Goal: Transaction & Acquisition: Purchase product/service

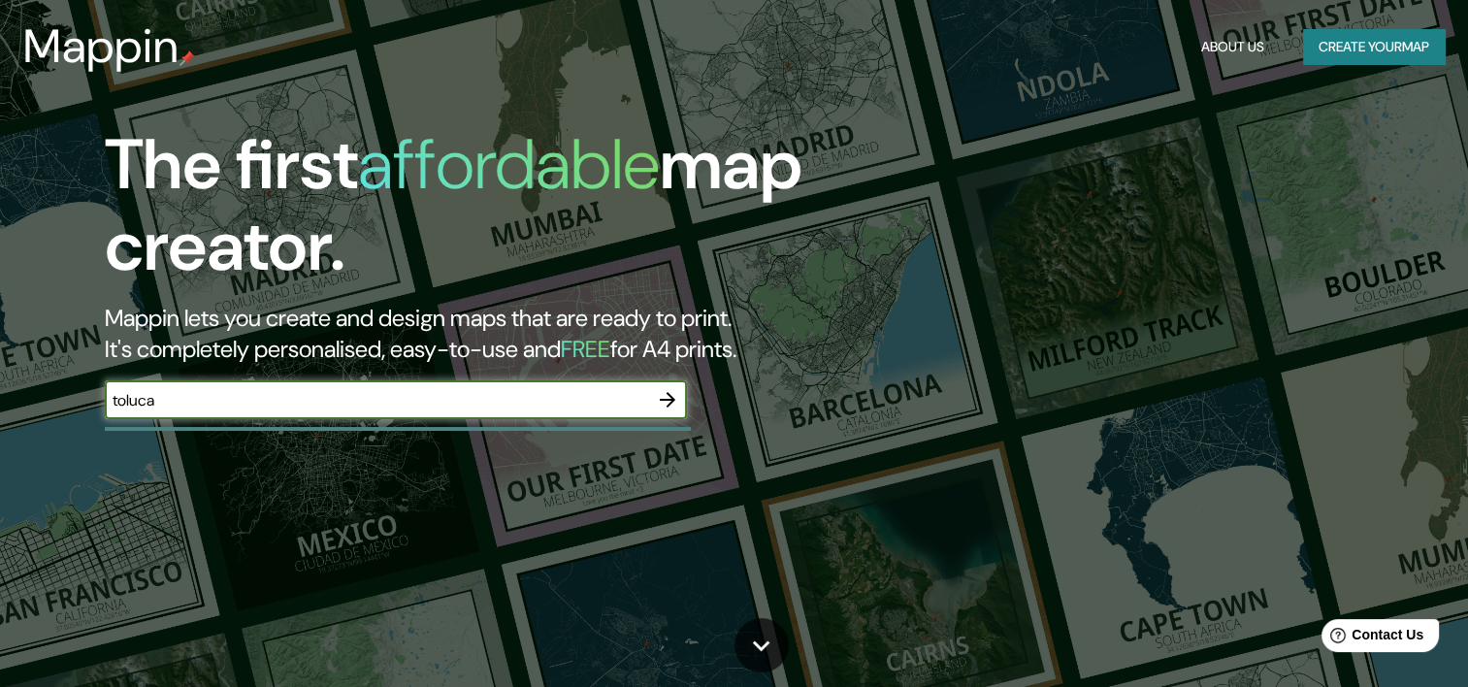
type input "toluca"
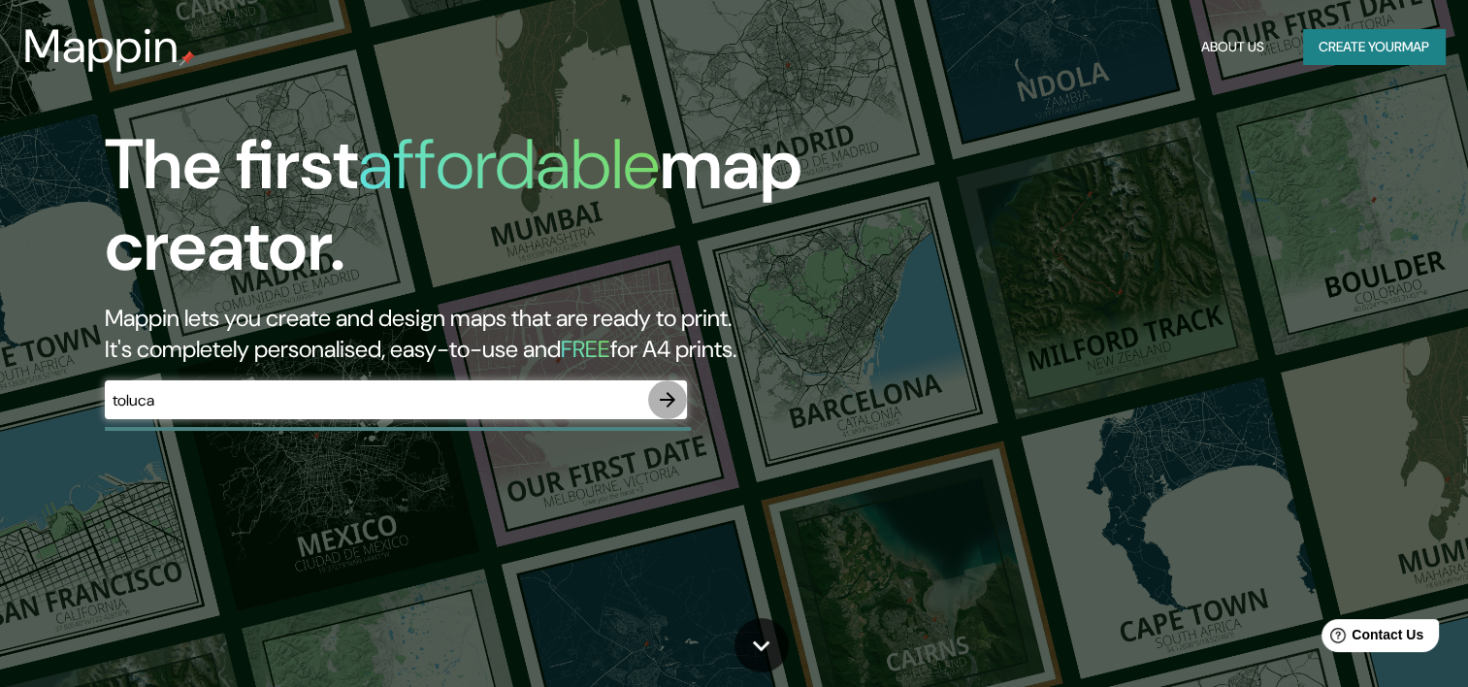
click at [659, 404] on icon "button" at bounding box center [667, 399] width 23 height 23
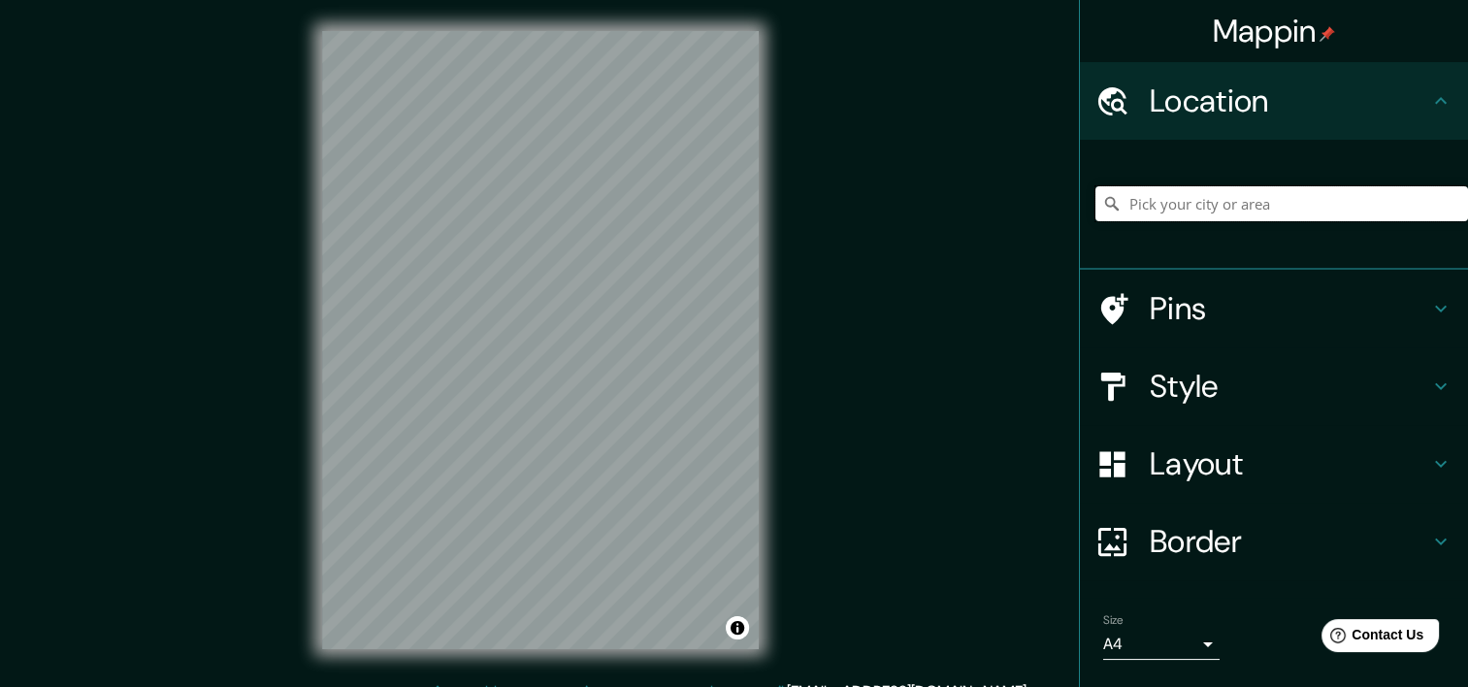
click at [1154, 214] on input "Pick your city or area" at bounding box center [1282, 203] width 373 height 35
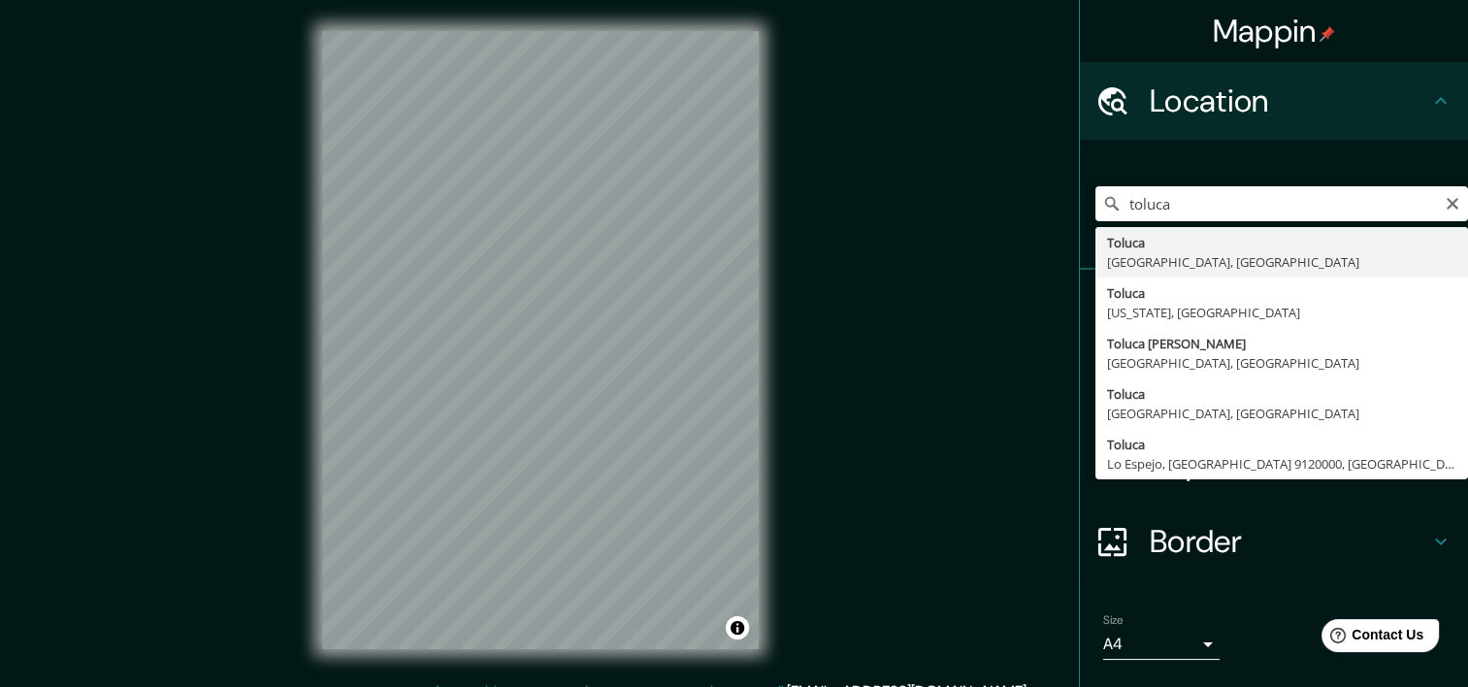
type input "Toluca, [GEOGRAPHIC_DATA], [GEOGRAPHIC_DATA]"
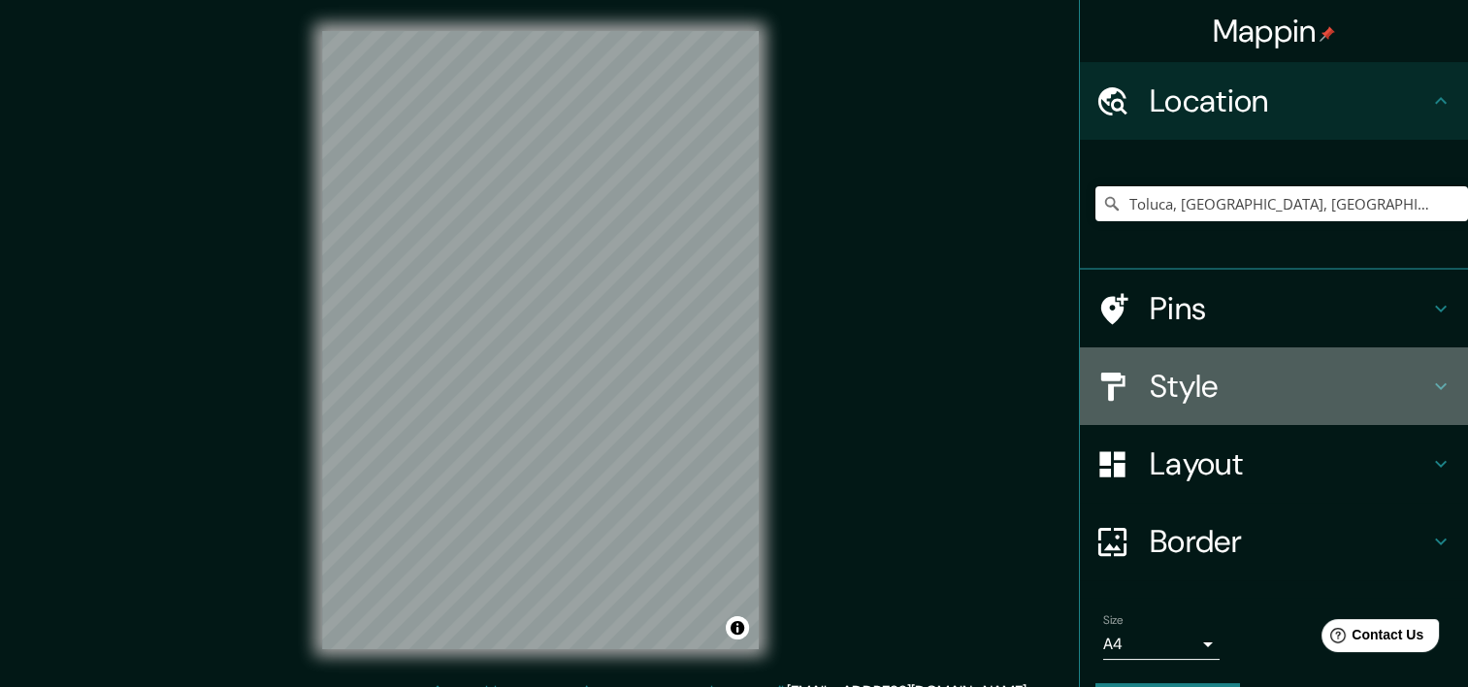
click at [1155, 361] on div "Style" at bounding box center [1274, 386] width 388 height 78
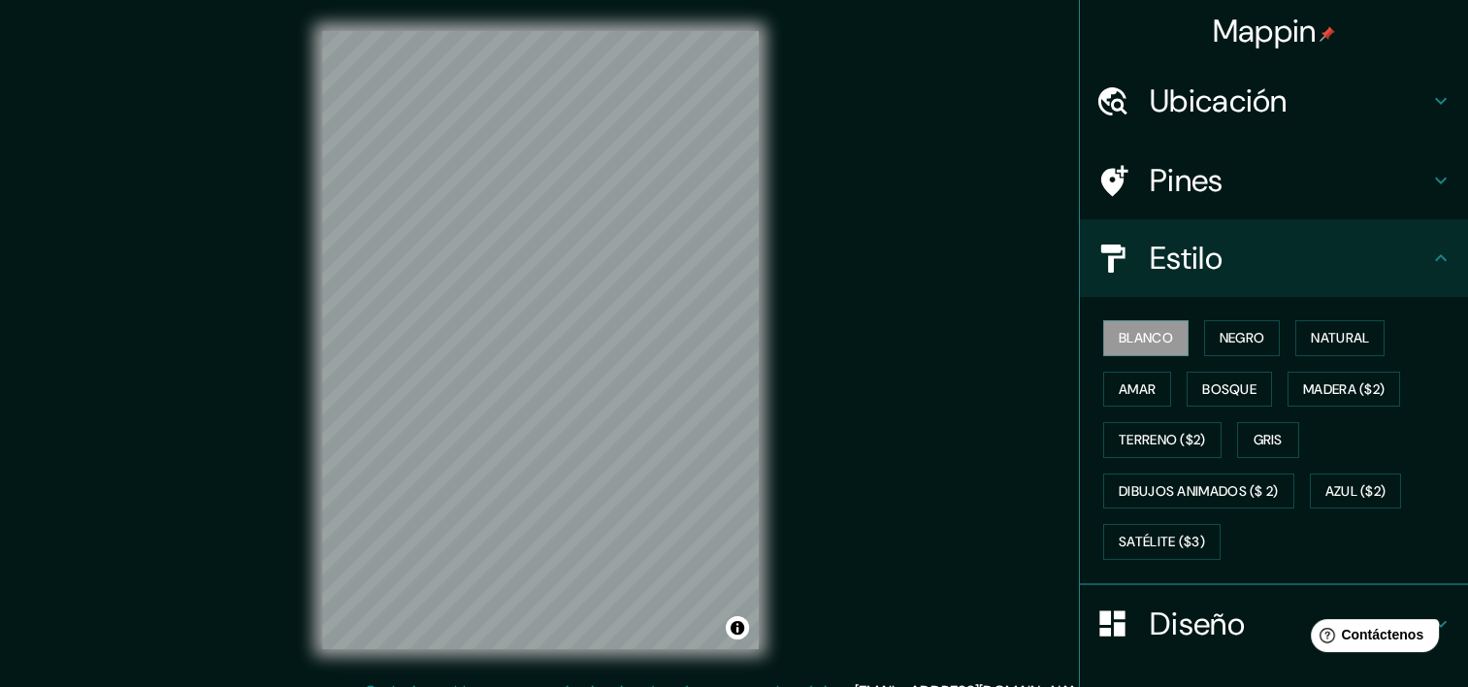
click at [1201, 315] on div "Blanco Negro Natural Amar Bosque Madera ($2) Terreno ($2) Gris Dibujos animados…" at bounding box center [1282, 440] width 373 height 255
click at [1220, 331] on font "Negro" at bounding box center [1243, 338] width 46 height 24
click at [1311, 341] on font "Natural" at bounding box center [1340, 338] width 58 height 24
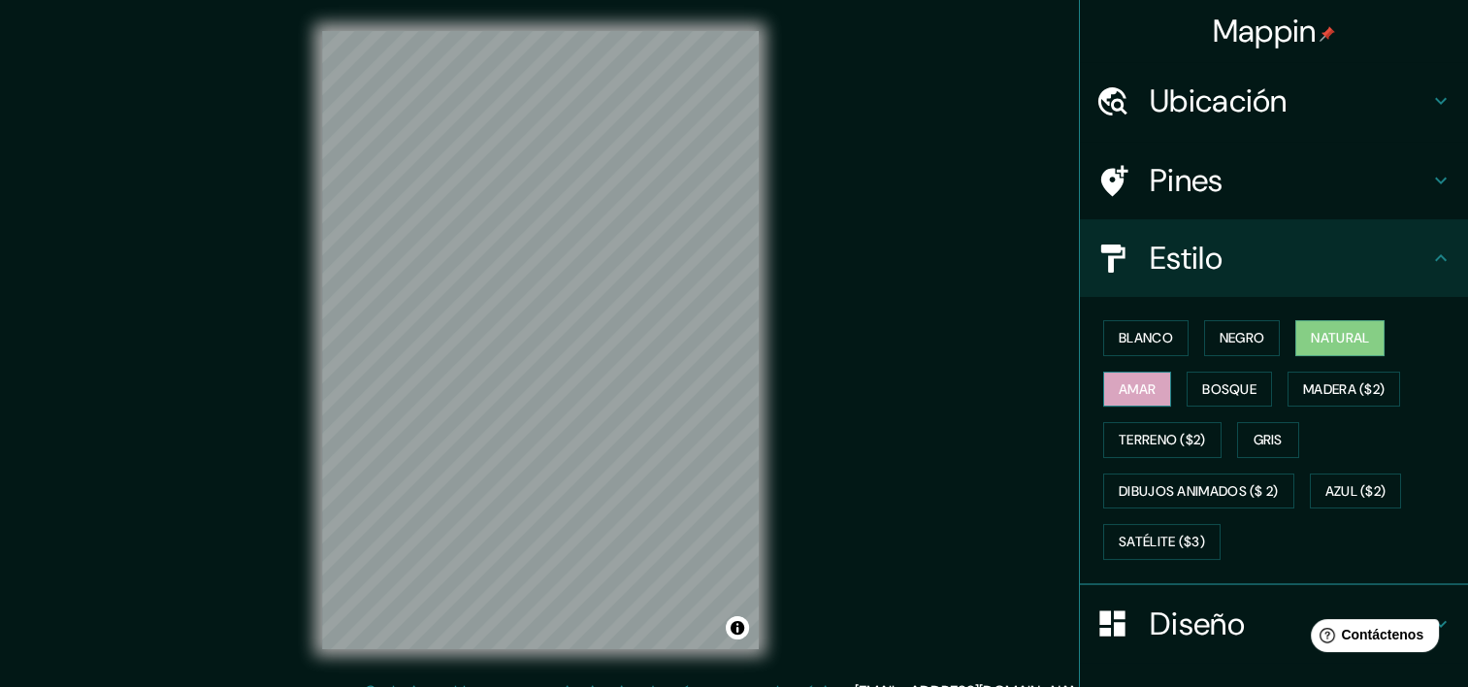
click at [1141, 392] on font "Amar" at bounding box center [1137, 390] width 37 height 24
click at [1212, 393] on font "Bosque" at bounding box center [1230, 390] width 54 height 24
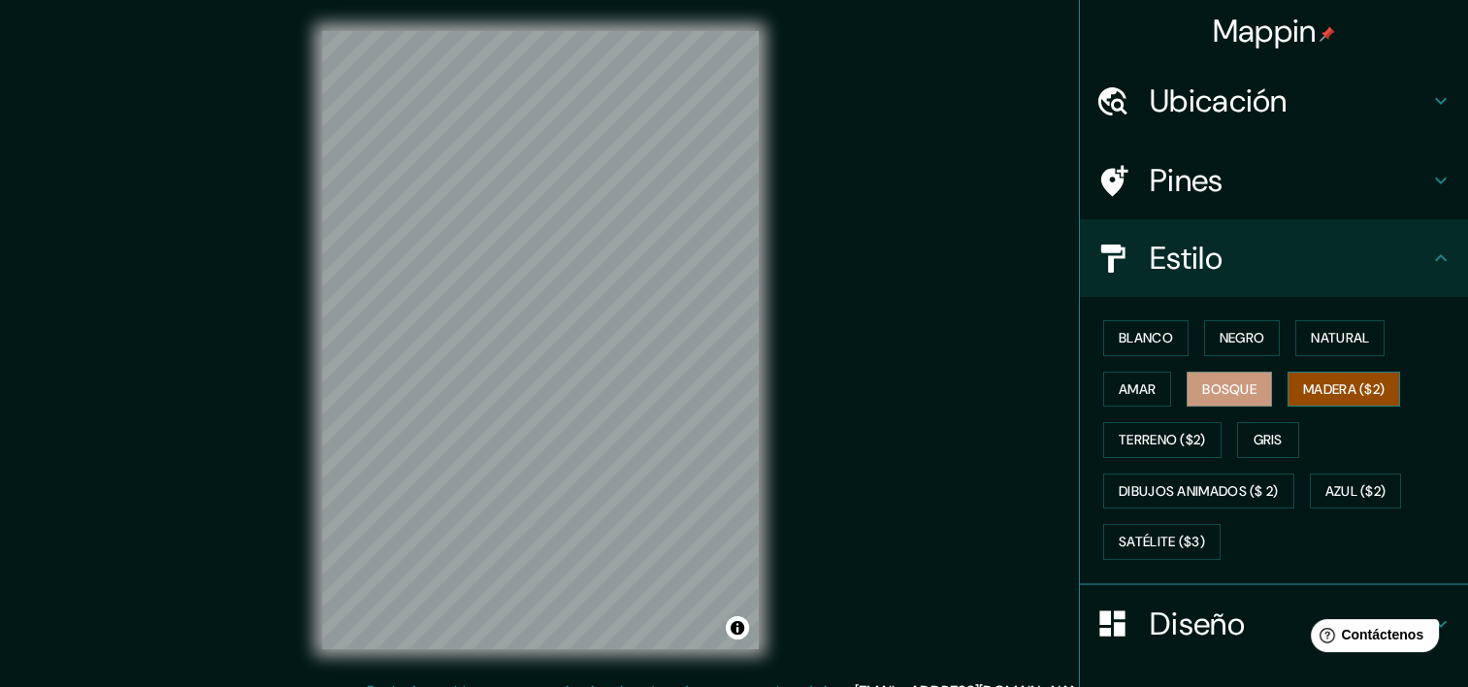
click at [1328, 393] on font "Madera ($2)" at bounding box center [1344, 390] width 82 height 24
click at [1327, 334] on font "Natural" at bounding box center [1340, 338] width 58 height 24
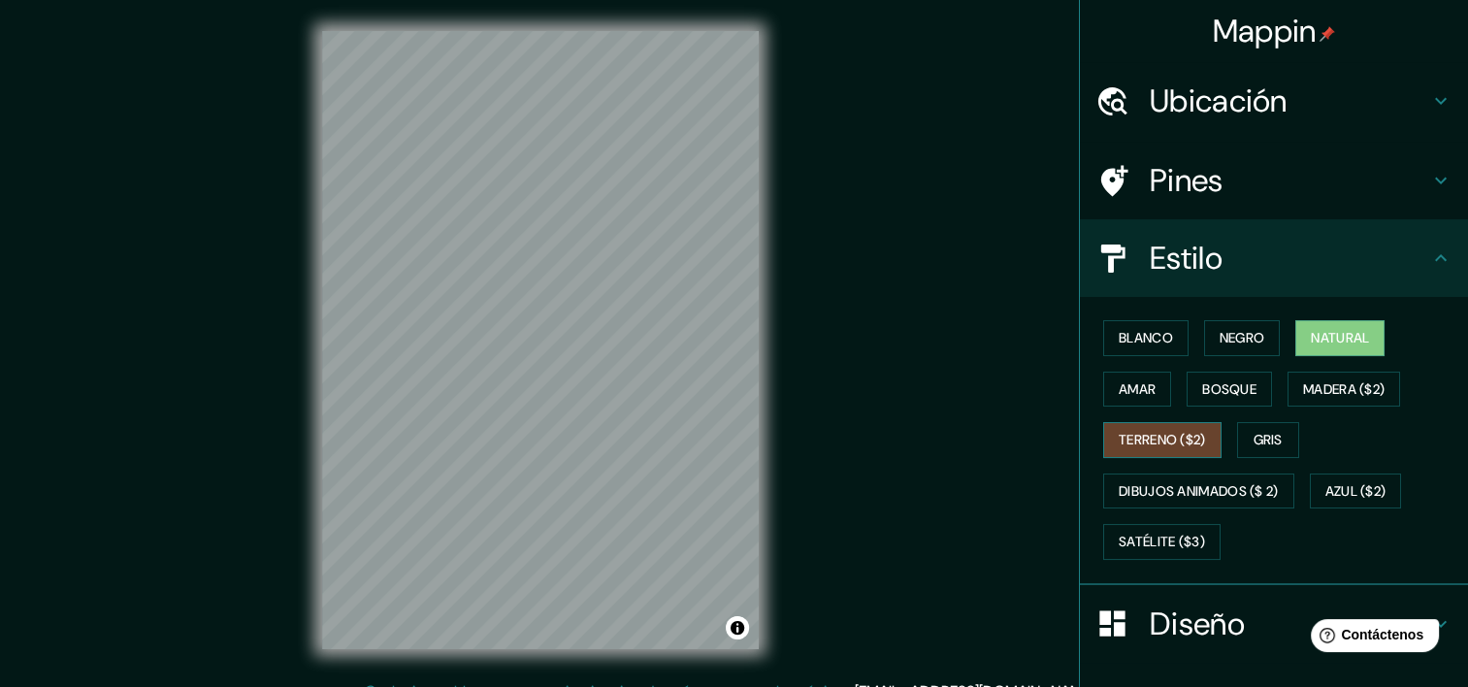
click at [1180, 443] on font "Terreno ($2)" at bounding box center [1162, 440] width 87 height 24
click at [1314, 408] on div "Blanco Negro Natural Amar Bosque Madera ($2) Terreno ($2) Gris Dibujos animados…" at bounding box center [1282, 440] width 373 height 255
click at [1314, 399] on font "Madera ($2)" at bounding box center [1344, 390] width 82 height 24
click at [1311, 330] on font "Natural" at bounding box center [1340, 338] width 58 height 24
click at [400, 160] on div at bounding box center [404, 162] width 16 height 16
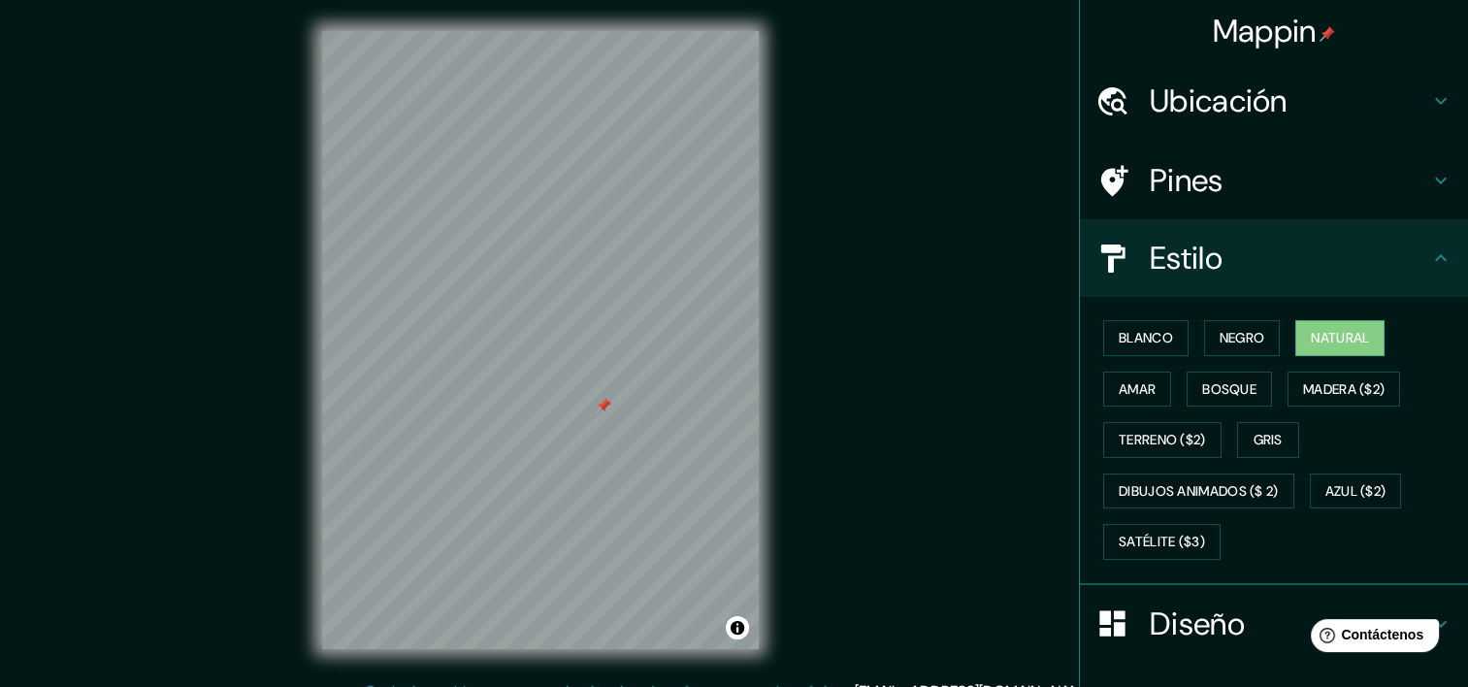
drag, startPoint x: 1193, startPoint y: 442, endPoint x: 1279, endPoint y: 463, distance: 89.0
click at [1279, 463] on div "Blanco Negro Natural Amar Bosque Madera ($2) Terreno ($2) Gris Dibujos animados…" at bounding box center [1282, 440] width 373 height 255
click at [1351, 499] on font "Azul ($2)" at bounding box center [1356, 491] width 61 height 24
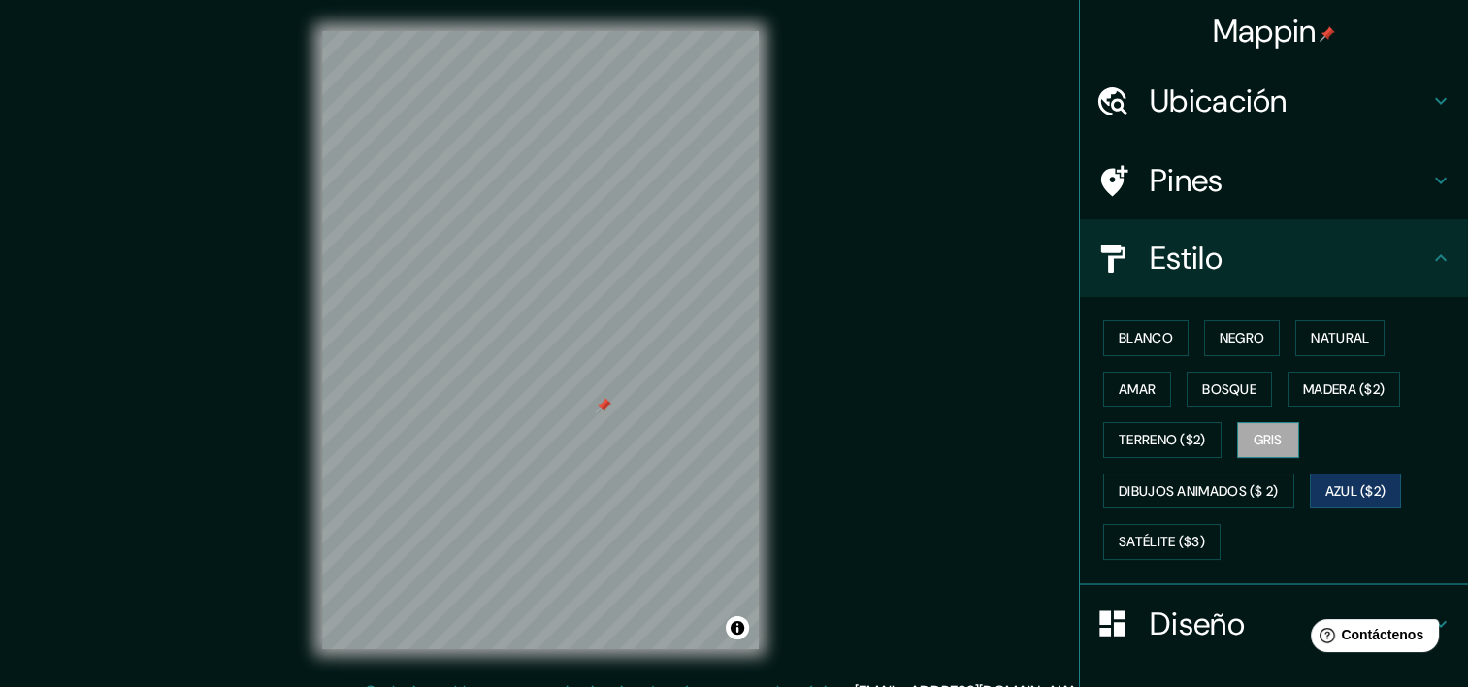
click at [1270, 439] on font "Gris" at bounding box center [1268, 440] width 29 height 24
click at [1196, 529] on button "Satélite ($3)" at bounding box center [1162, 542] width 117 height 36
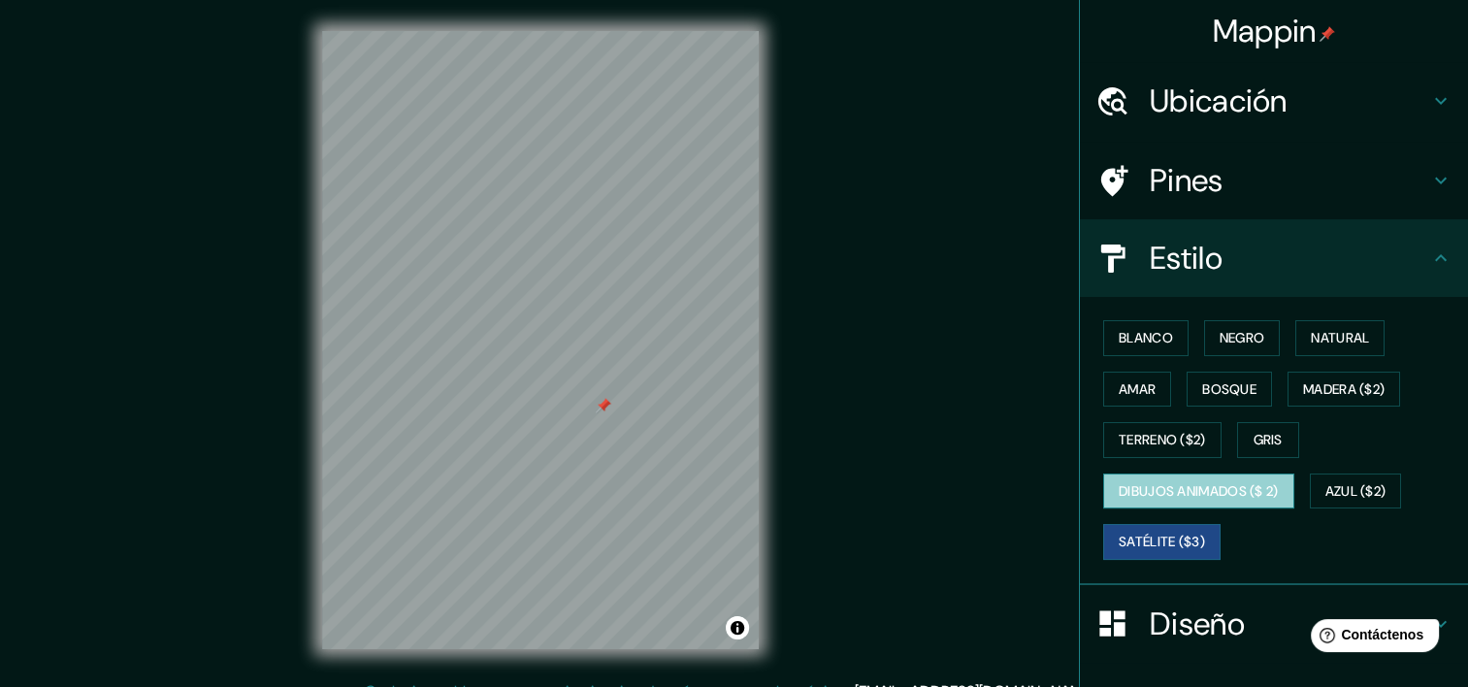
click at [1185, 497] on font "Dibujos animados ($ 2)" at bounding box center [1199, 491] width 160 height 24
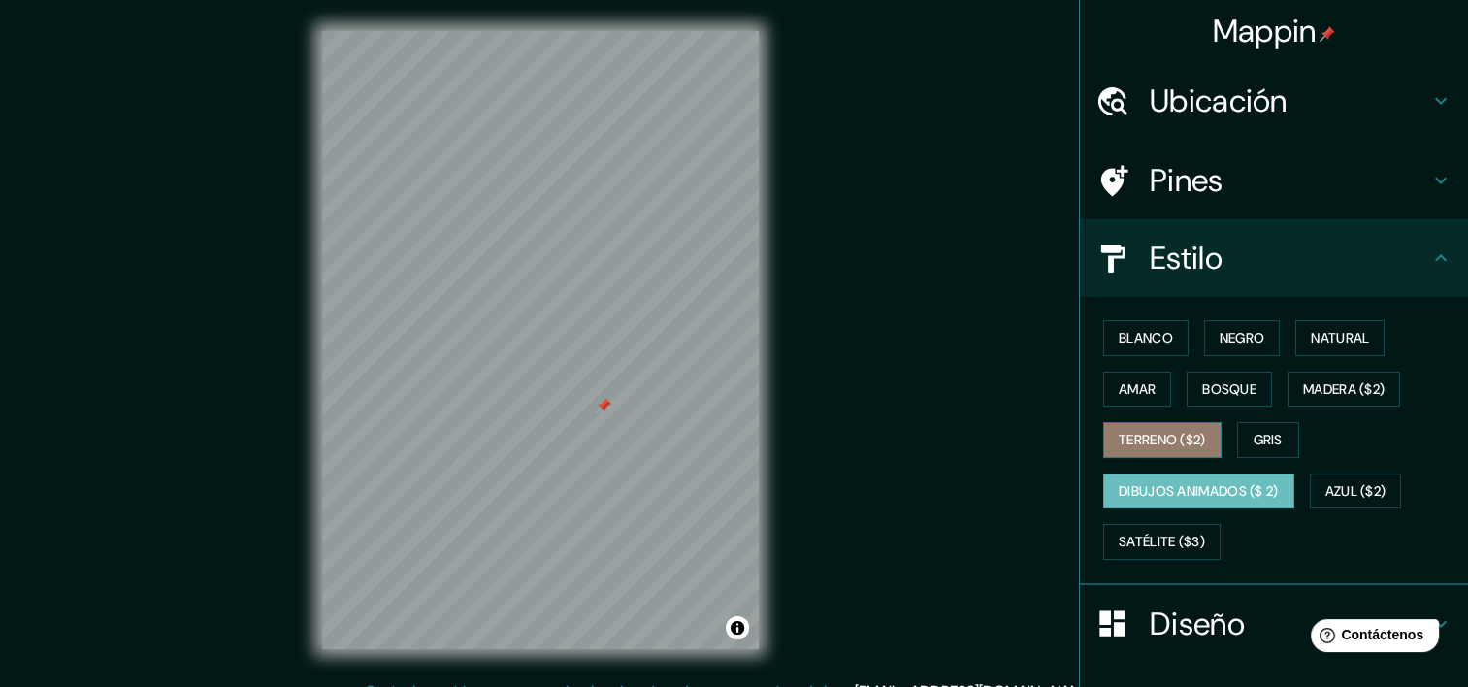
click at [1129, 433] on font "Terreno ($2)" at bounding box center [1162, 440] width 87 height 24
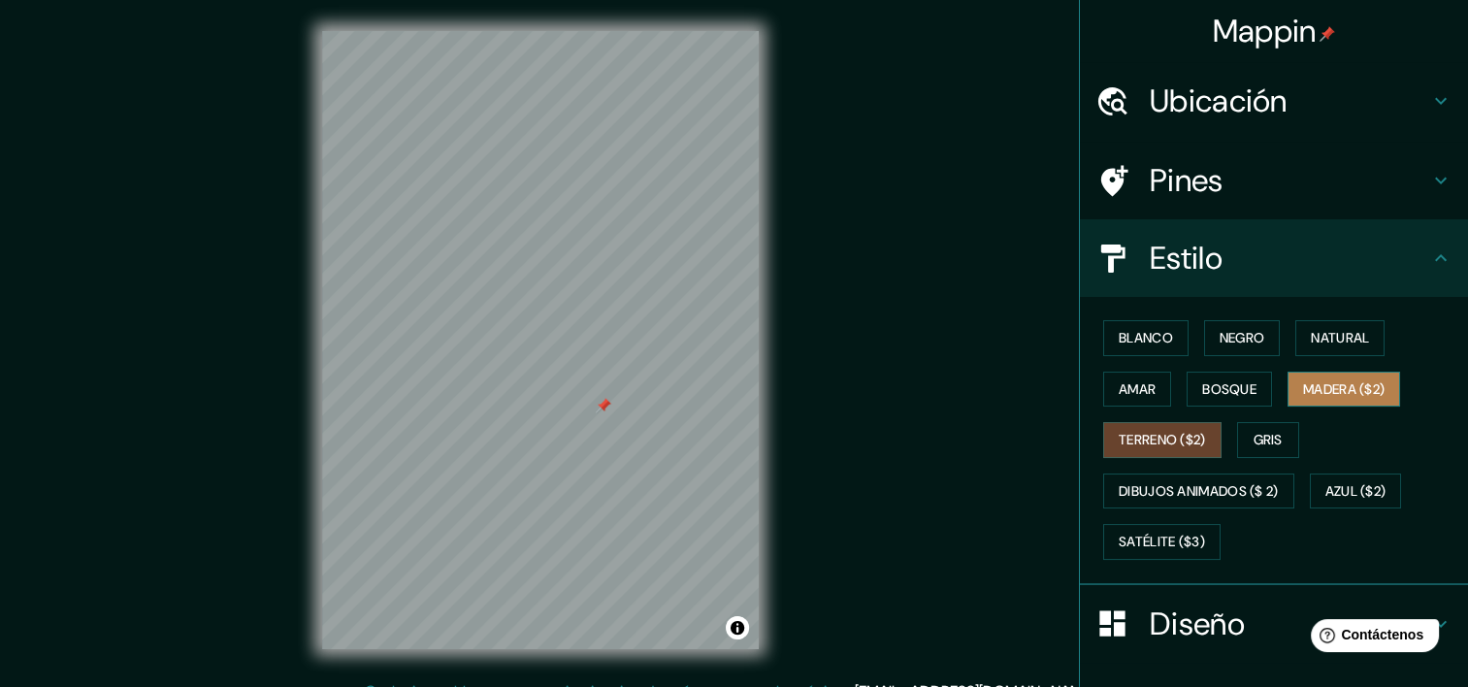
click at [1374, 387] on font "Madera ($2)" at bounding box center [1344, 390] width 82 height 24
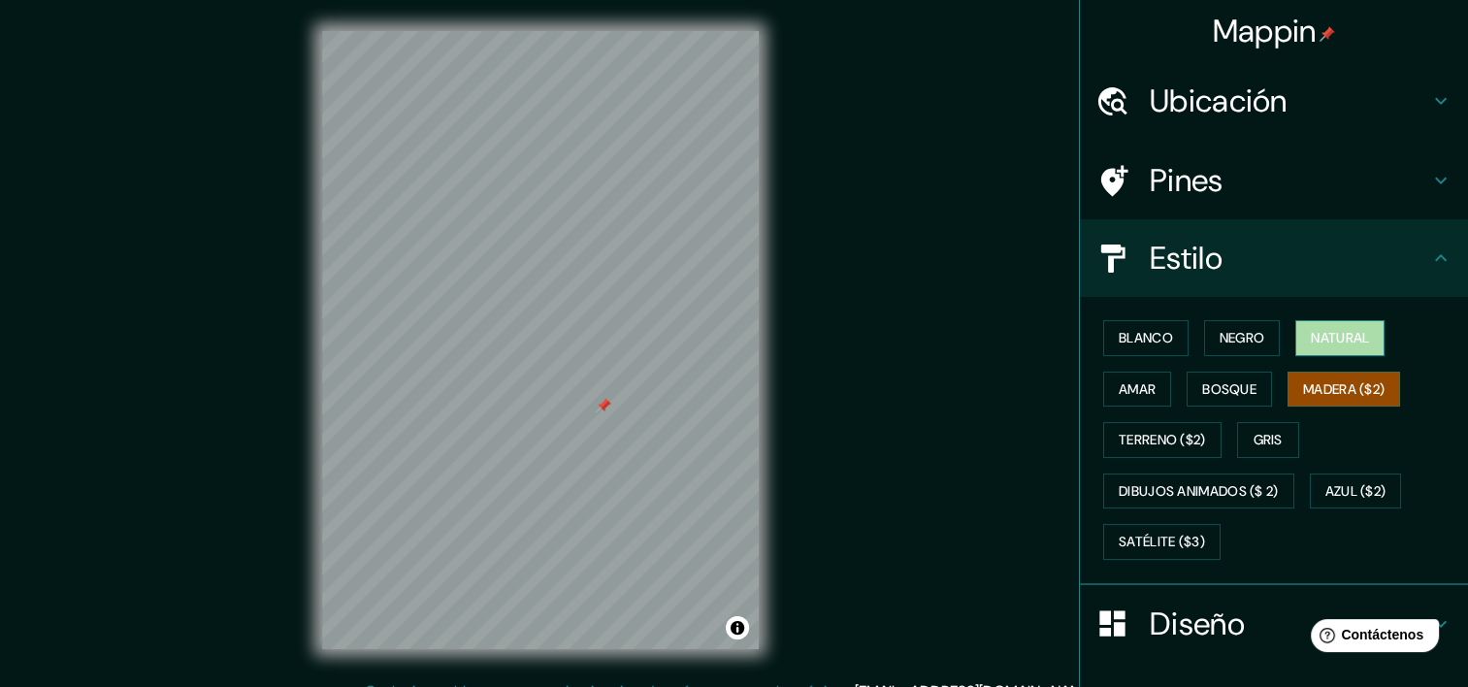
click at [1351, 345] on font "Natural" at bounding box center [1340, 338] width 58 height 24
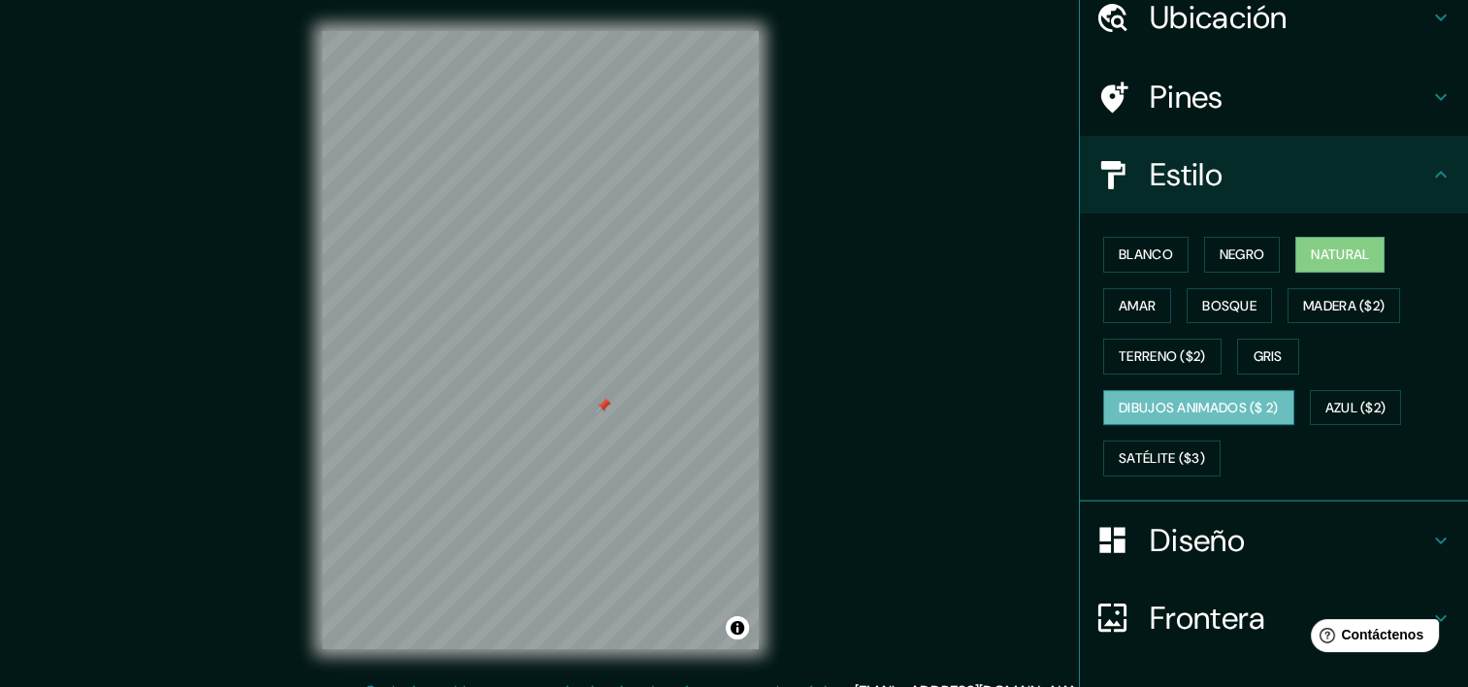
scroll to position [84, 0]
click at [1281, 179] on h4 "Estilo" at bounding box center [1290, 173] width 280 height 39
click at [1415, 186] on div "Estilo" at bounding box center [1274, 174] width 388 height 78
click at [1430, 183] on icon at bounding box center [1441, 173] width 23 height 23
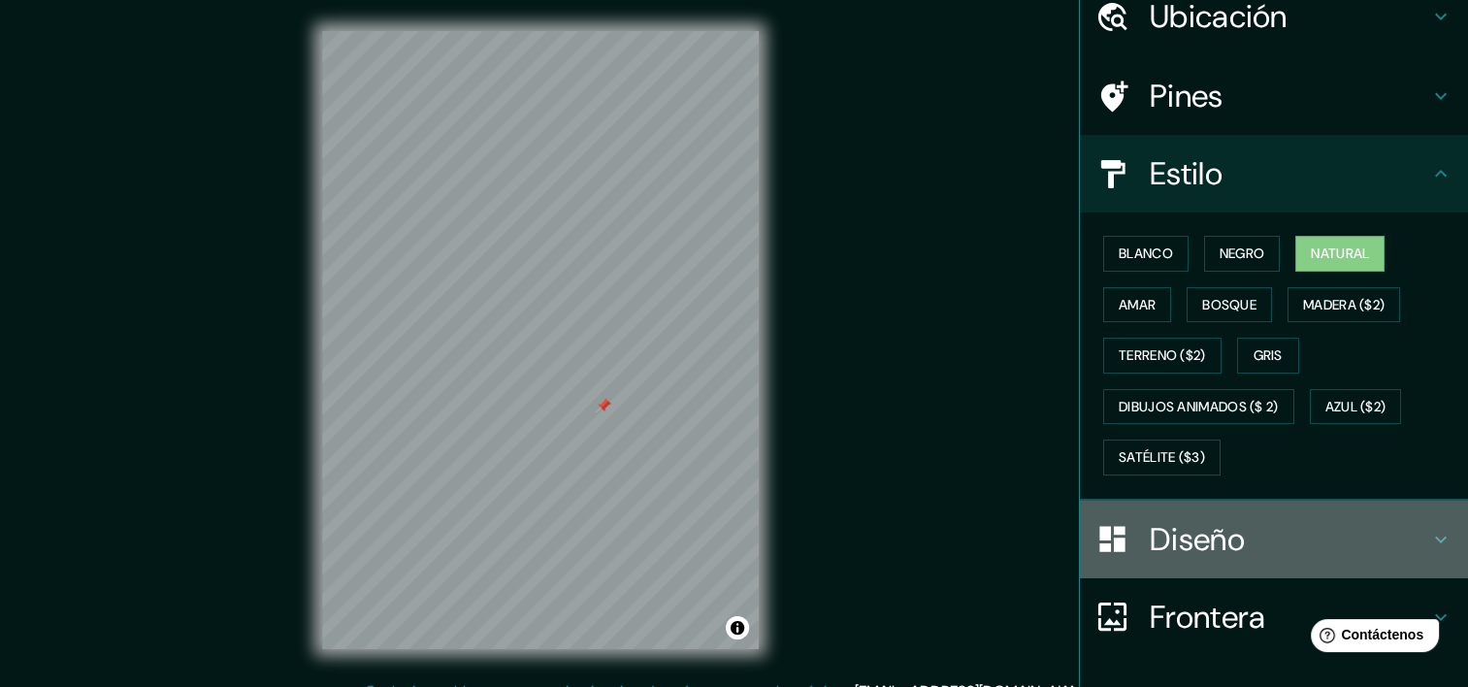
click at [1298, 539] on h4 "Diseño" at bounding box center [1290, 539] width 280 height 39
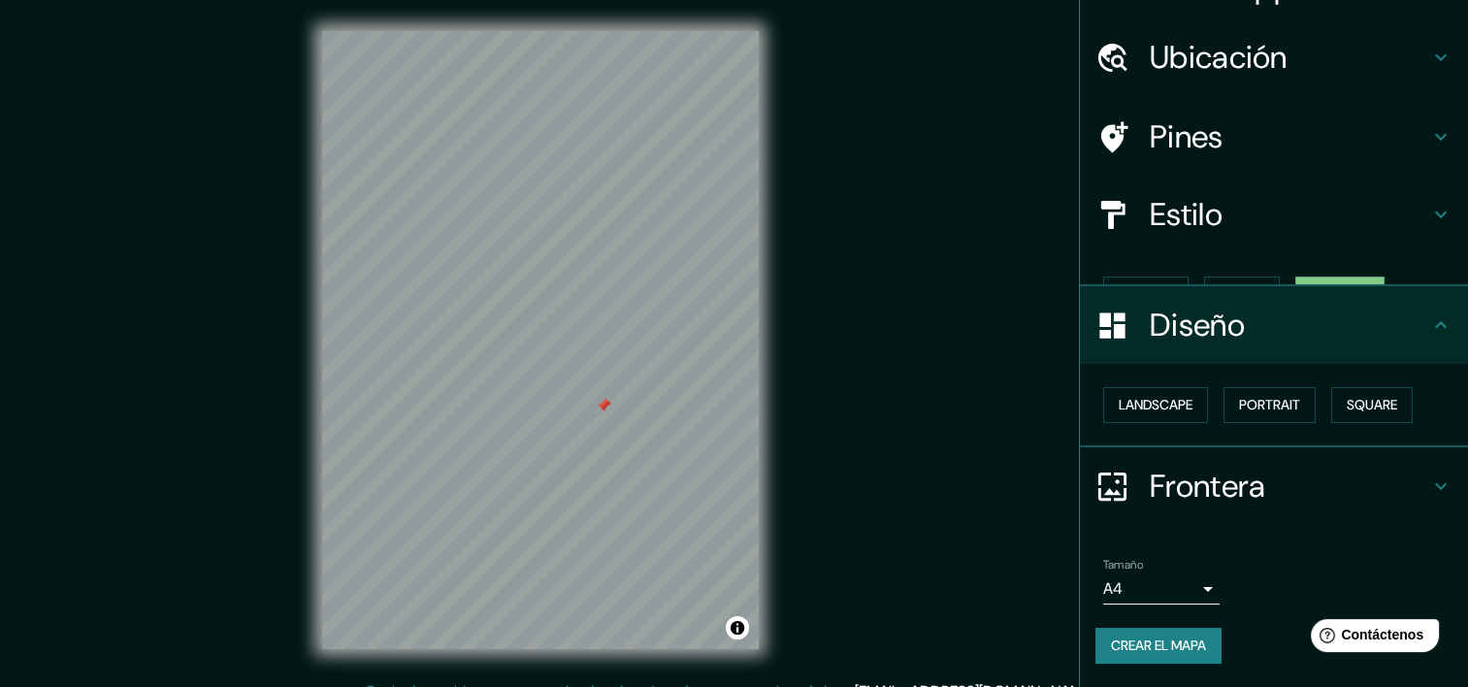
scroll to position [9, 0]
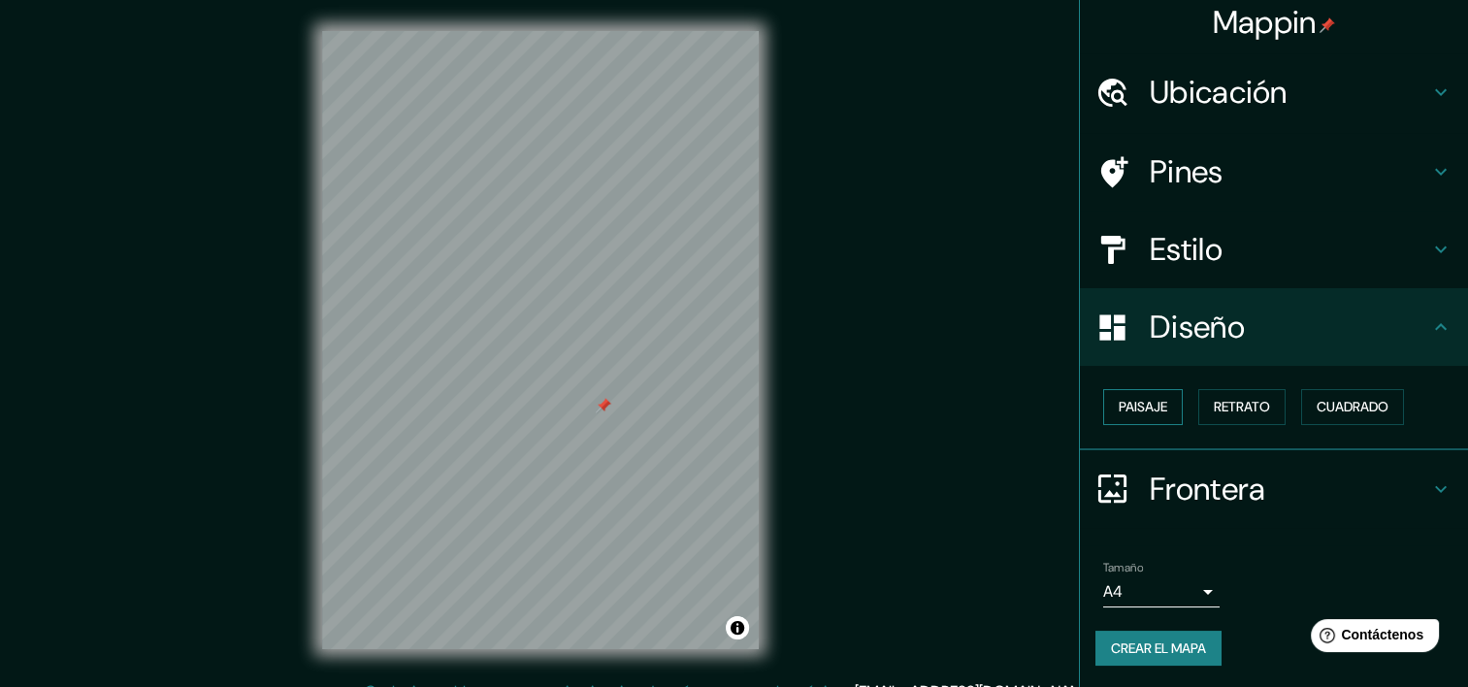
click at [1157, 407] on button "Paisaje" at bounding box center [1144, 407] width 80 height 36
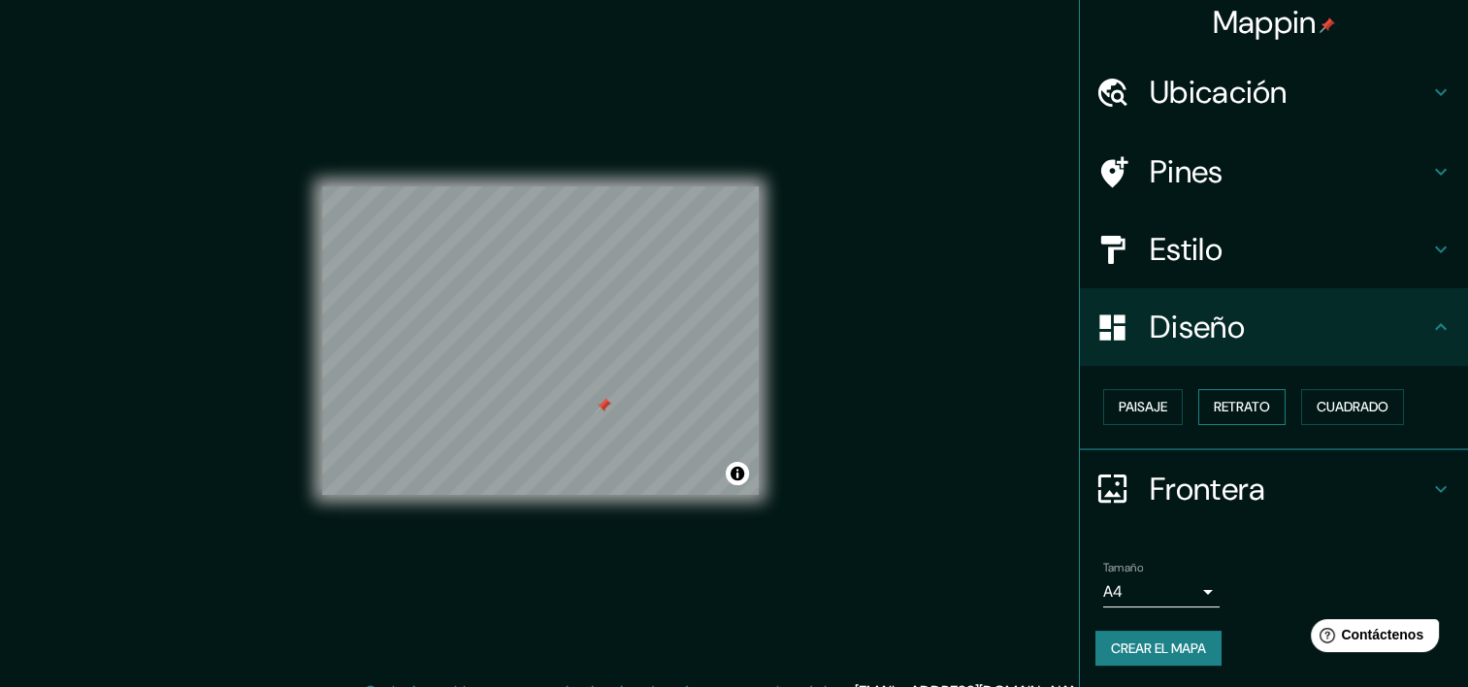
click at [1199, 402] on button "Retrato" at bounding box center [1242, 407] width 87 height 36
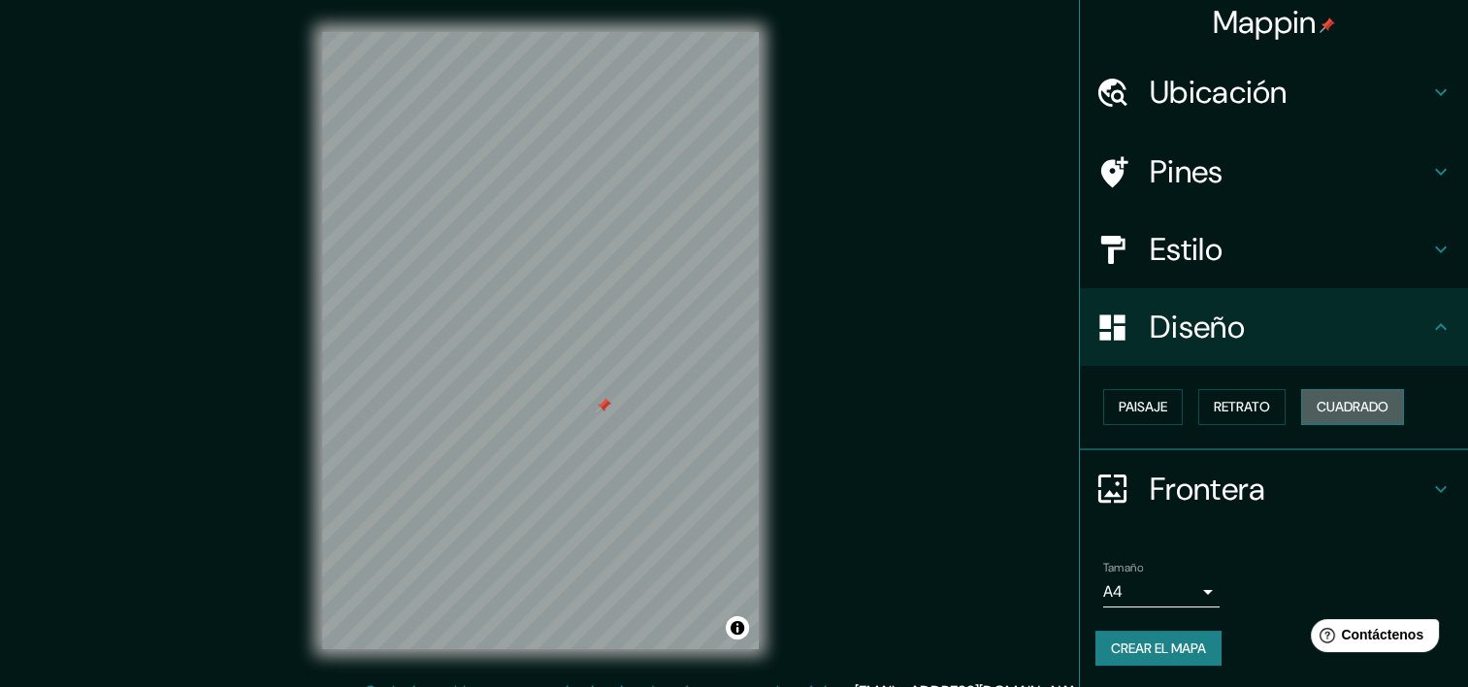
click at [1329, 403] on font "Cuadrado" at bounding box center [1353, 407] width 72 height 24
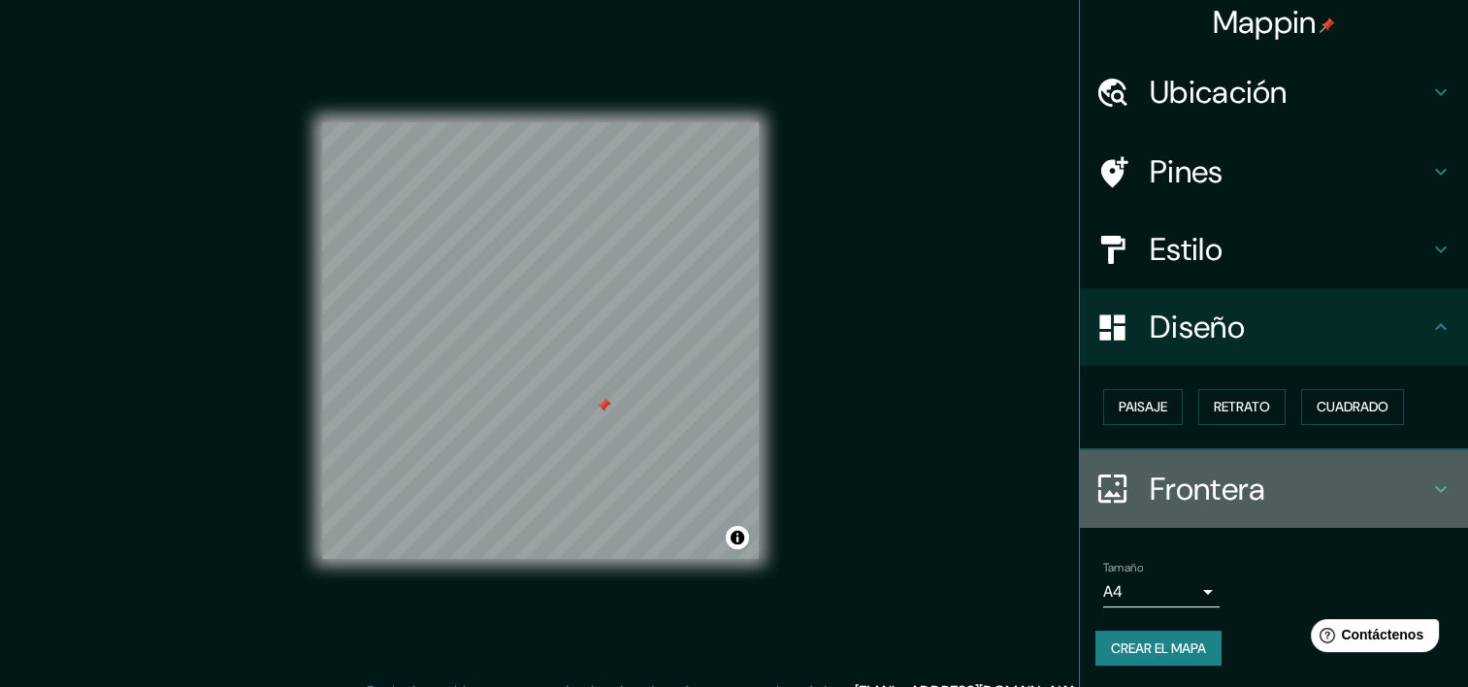
click at [1257, 497] on h4 "Frontera" at bounding box center [1290, 489] width 280 height 39
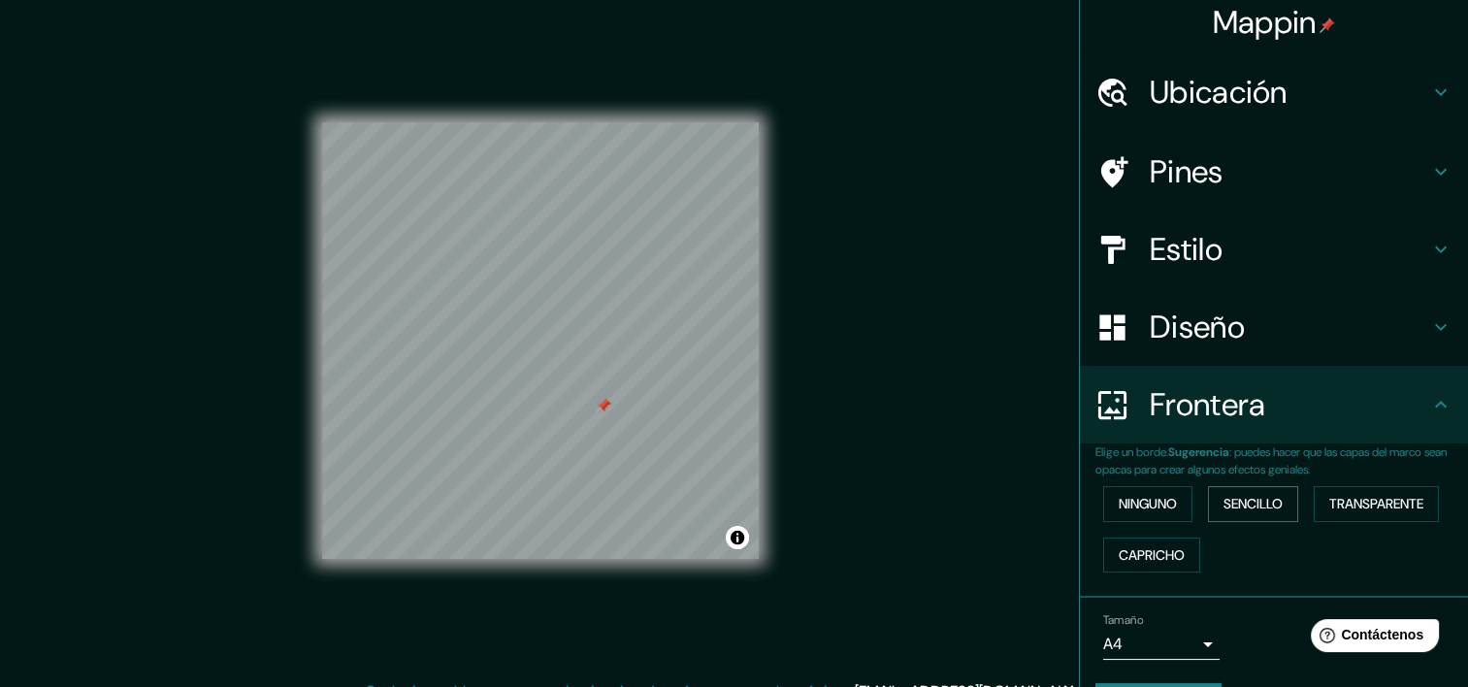
click at [1225, 501] on font "Sencillo" at bounding box center [1253, 504] width 59 height 24
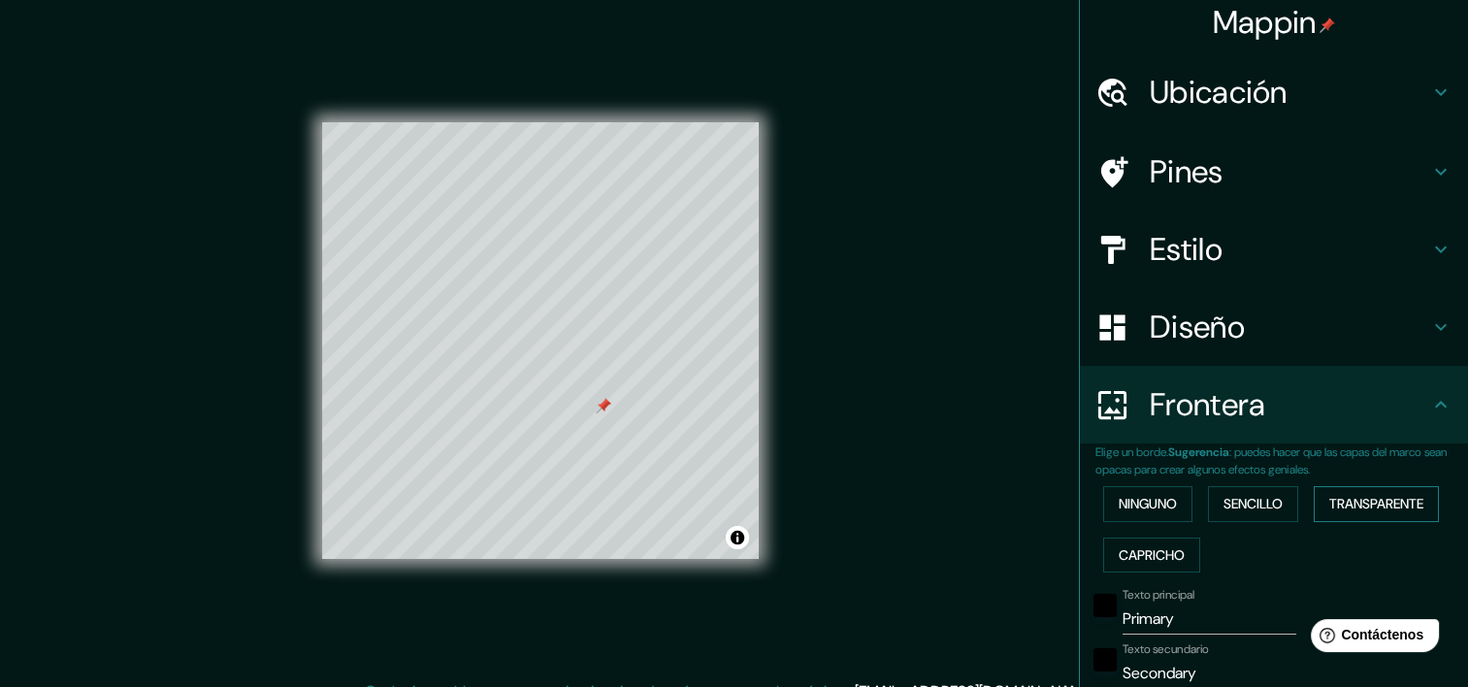
click at [1347, 494] on font "Transparente" at bounding box center [1377, 504] width 94 height 24
click at [1139, 509] on font "Ninguno" at bounding box center [1148, 504] width 58 height 24
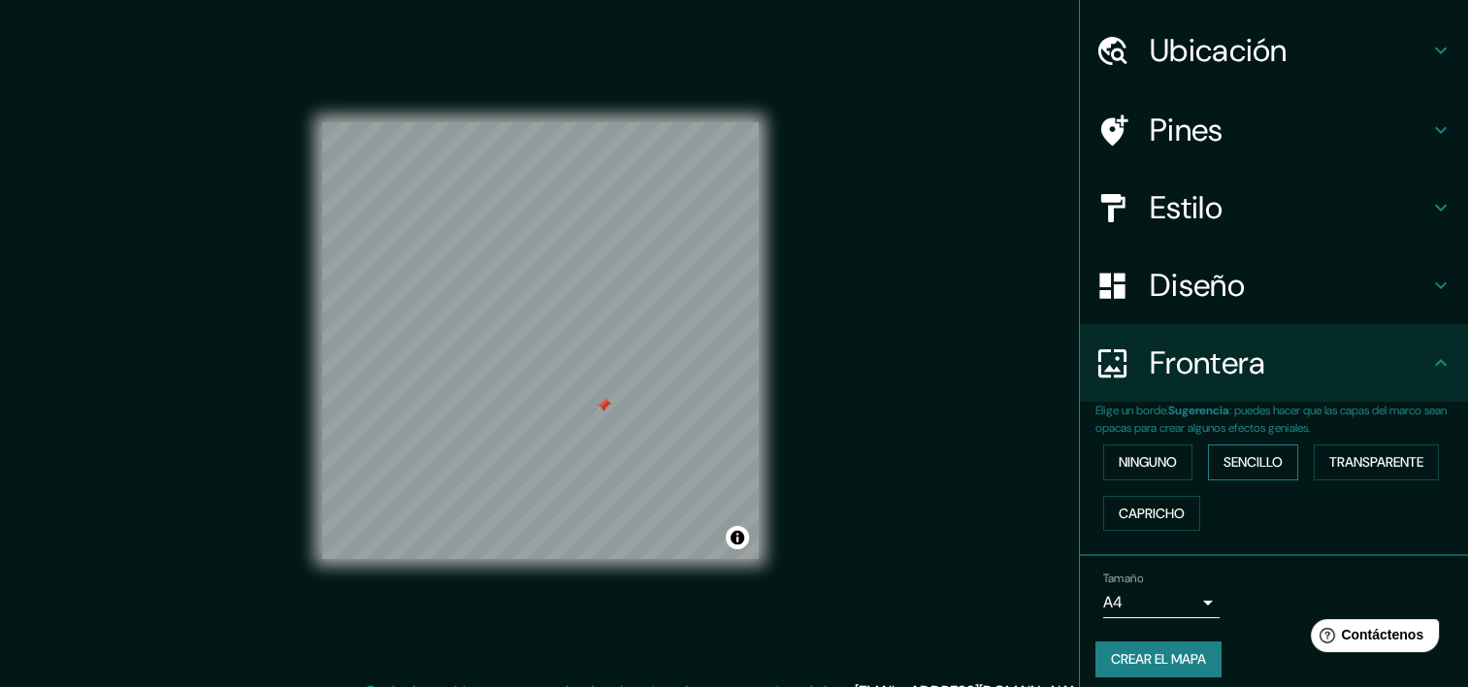
scroll to position [62, 0]
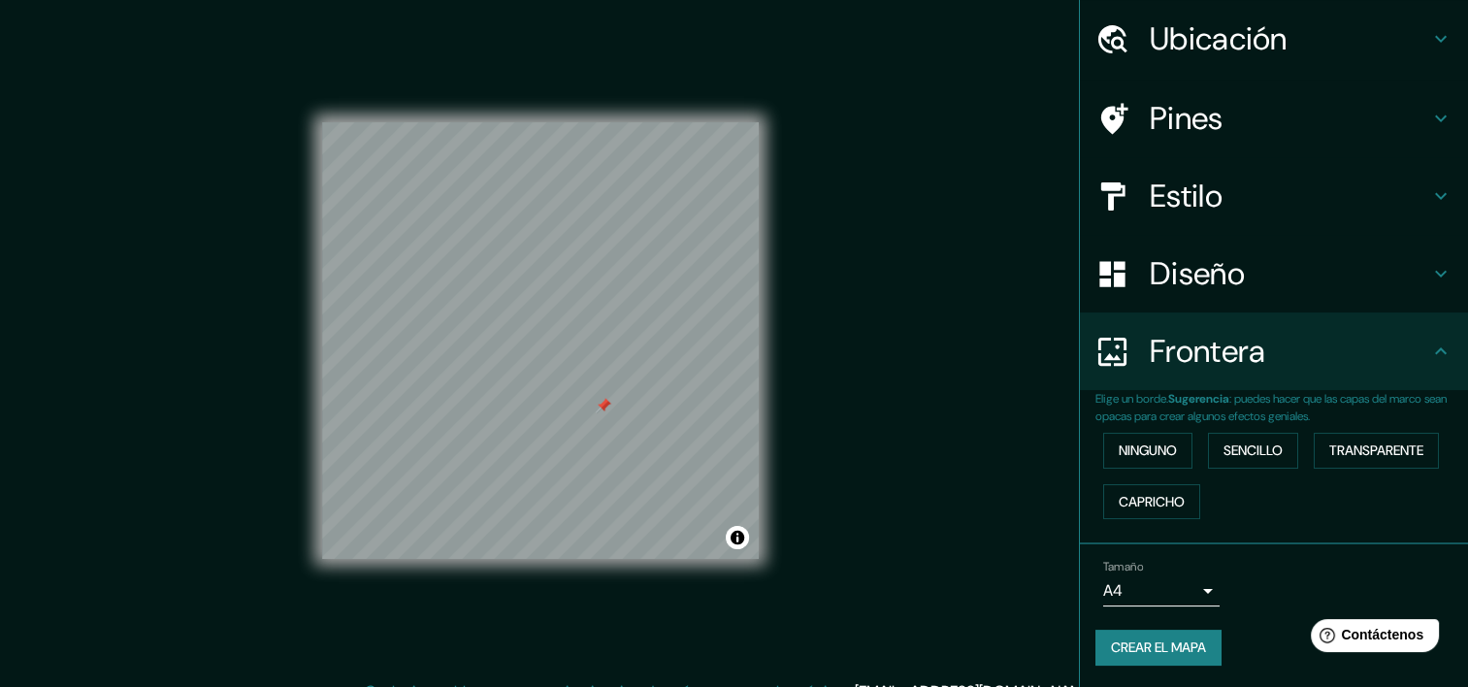
click at [610, 406] on div at bounding box center [604, 406] width 16 height 16
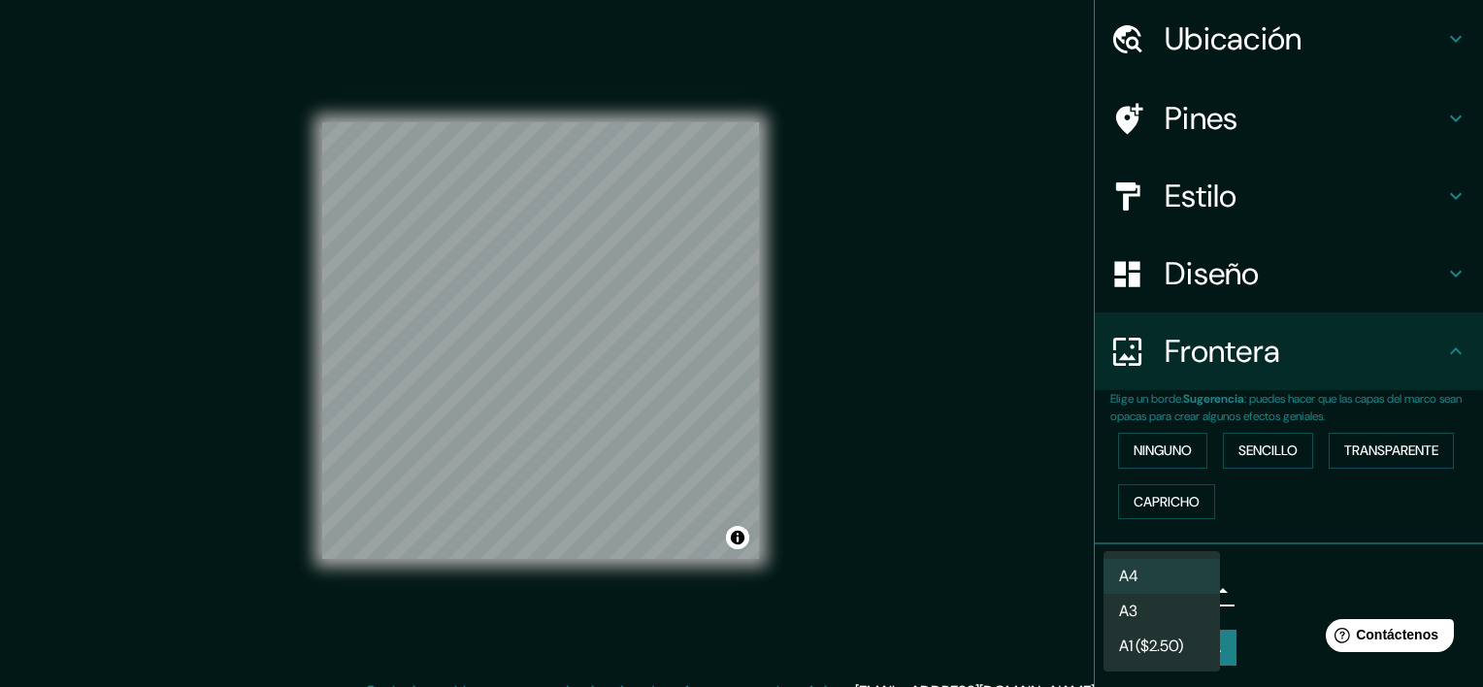
click at [1126, 582] on body "Mappin Ubicación Toluca, [GEOGRAPHIC_DATA], [GEOGRAPHIC_DATA] Pines Estilo Dise…" at bounding box center [741, 343] width 1483 height 687
click at [1313, 578] on div at bounding box center [741, 343] width 1483 height 687
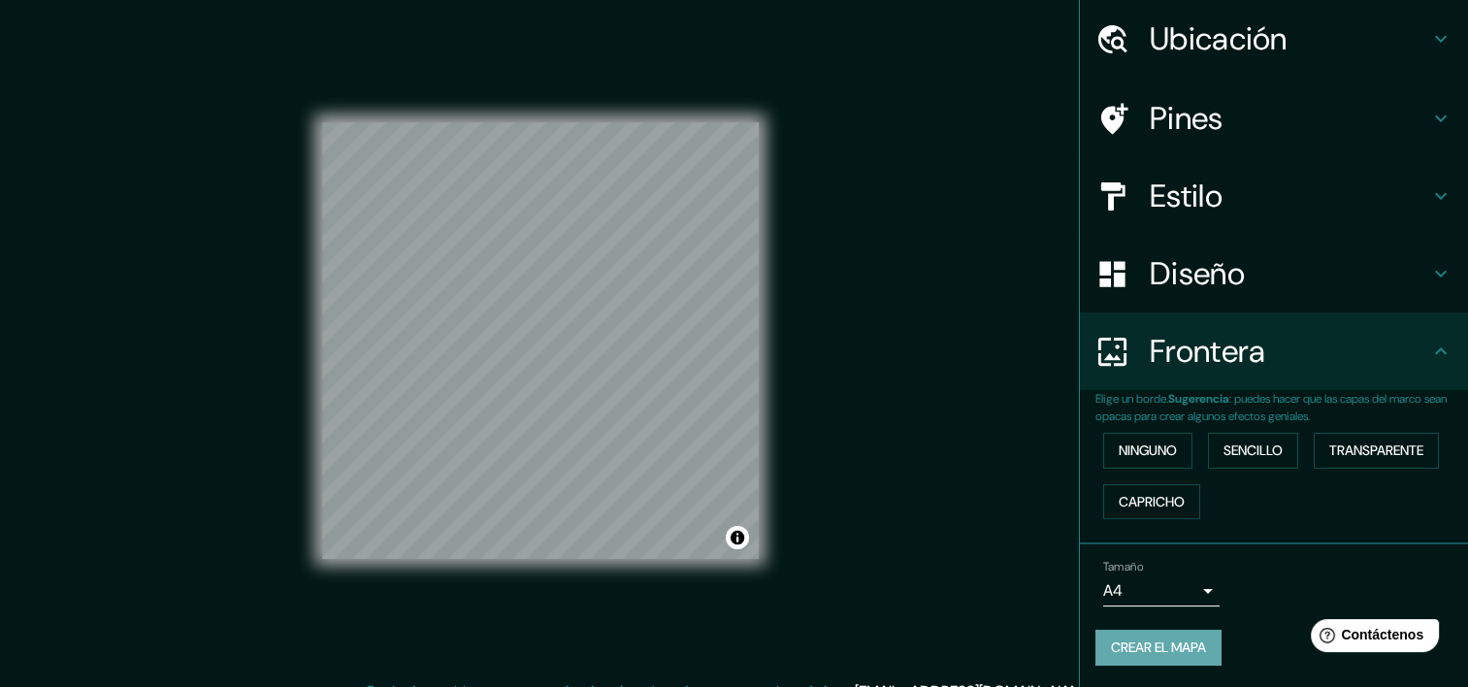
click at [1202, 646] on button "Crear el mapa" at bounding box center [1159, 648] width 126 height 36
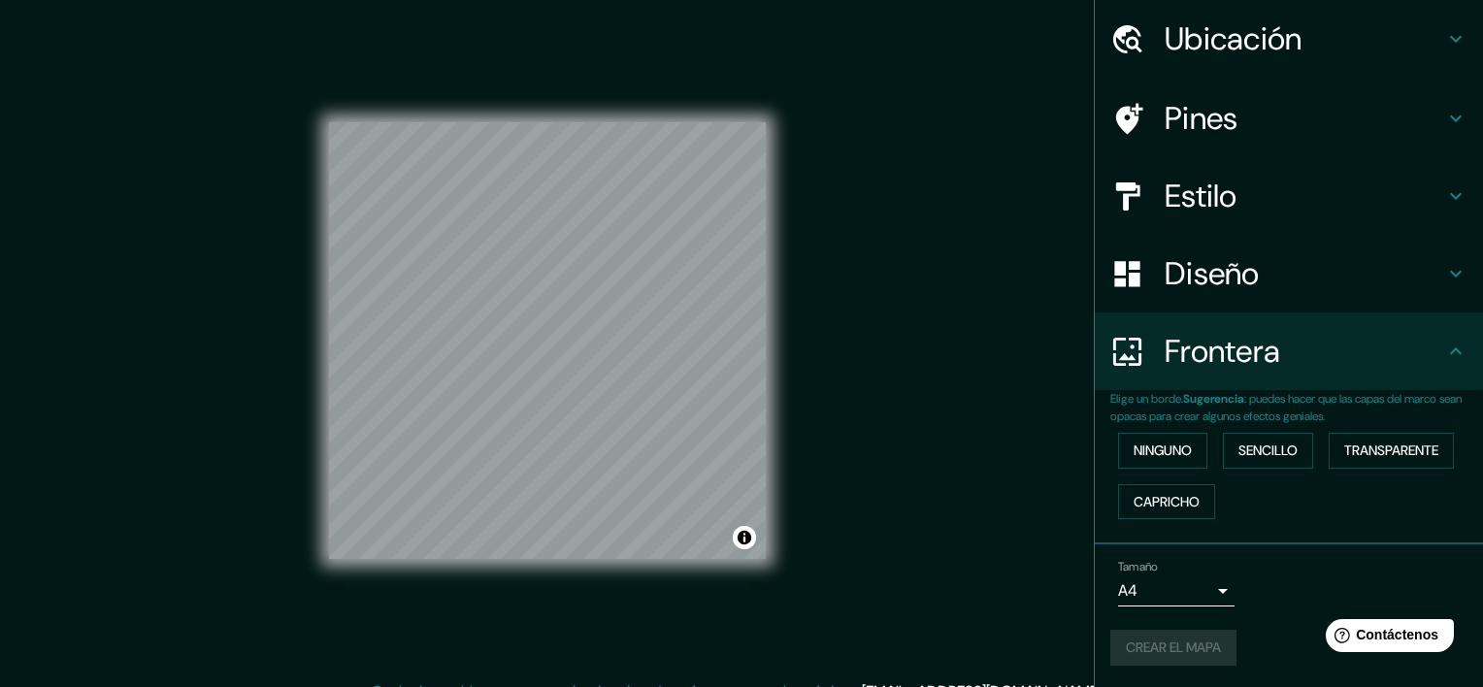
click at [1187, 579] on body "Mappin Ubicación Toluca, [GEOGRAPHIC_DATA], [GEOGRAPHIC_DATA] Pines Estilo Dise…" at bounding box center [741, 343] width 1483 height 687
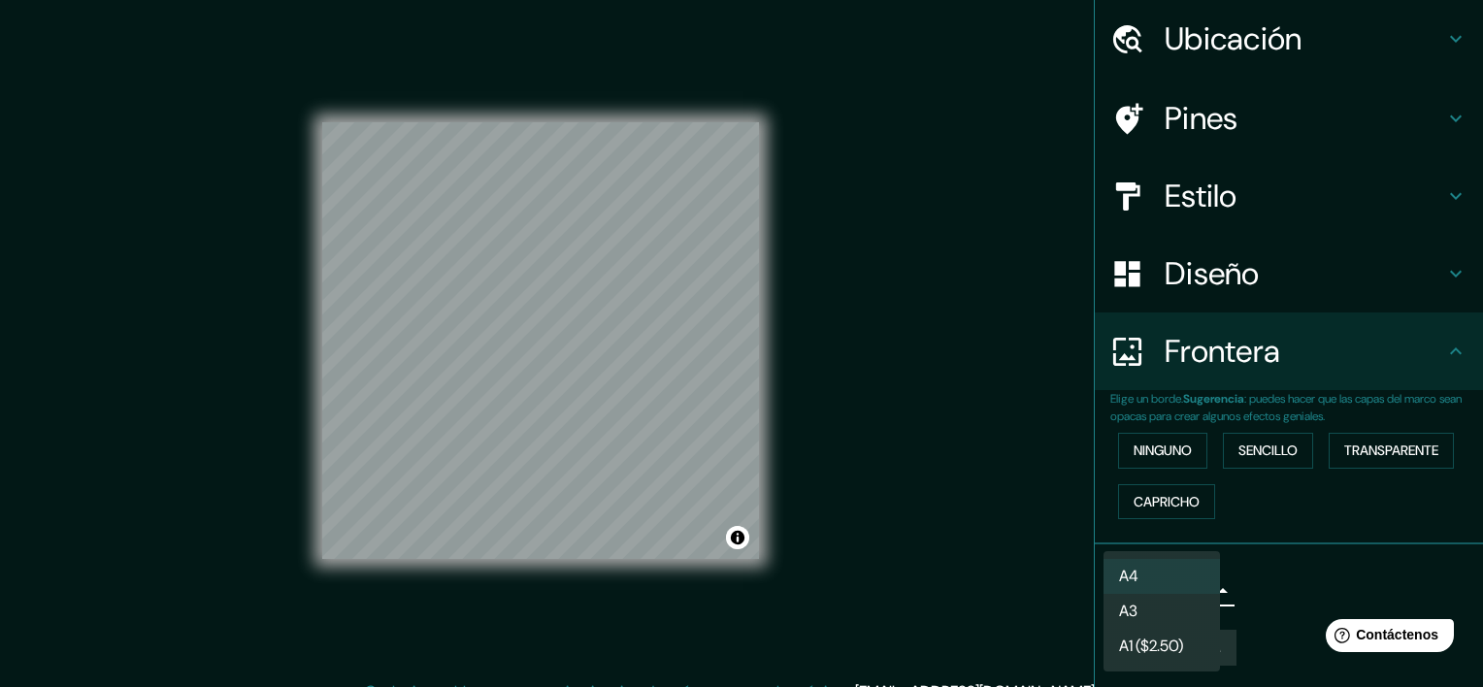
click at [1318, 569] on div at bounding box center [741, 343] width 1483 height 687
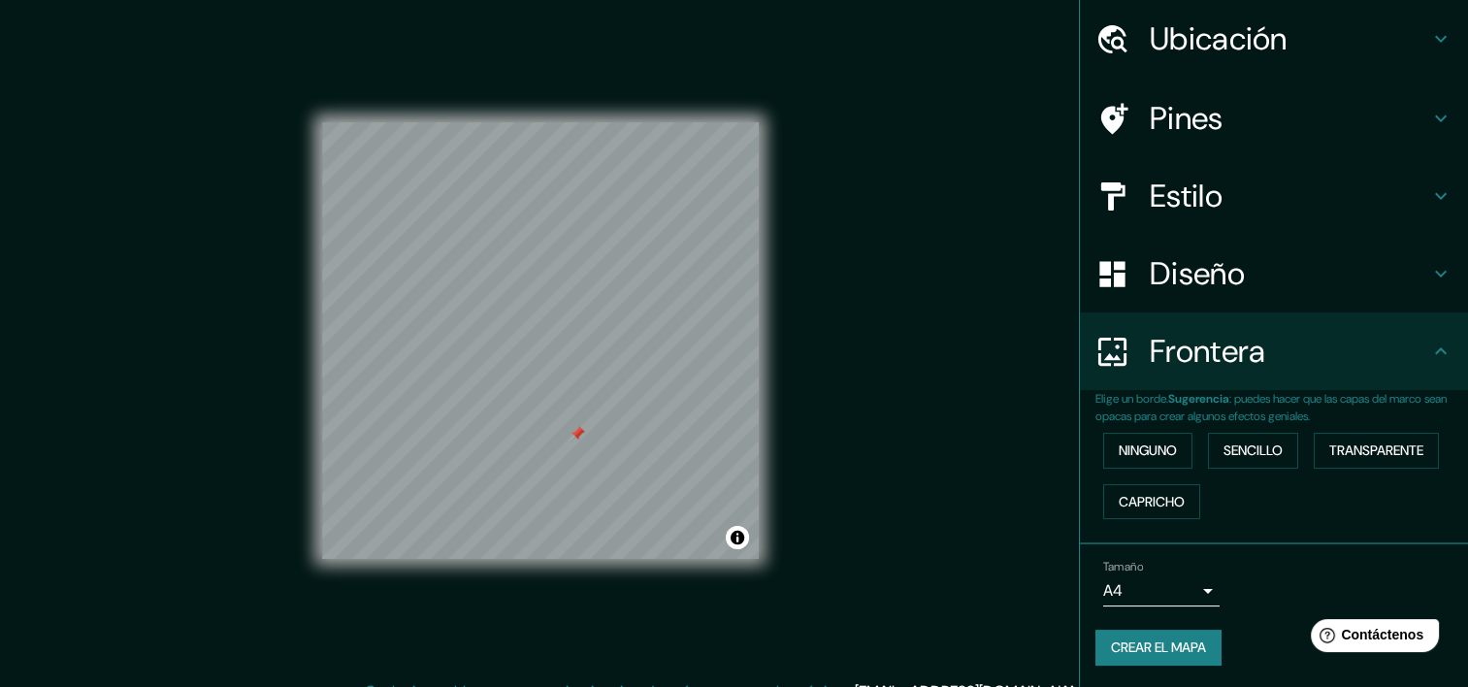
click at [575, 434] on div at bounding box center [578, 434] width 16 height 16
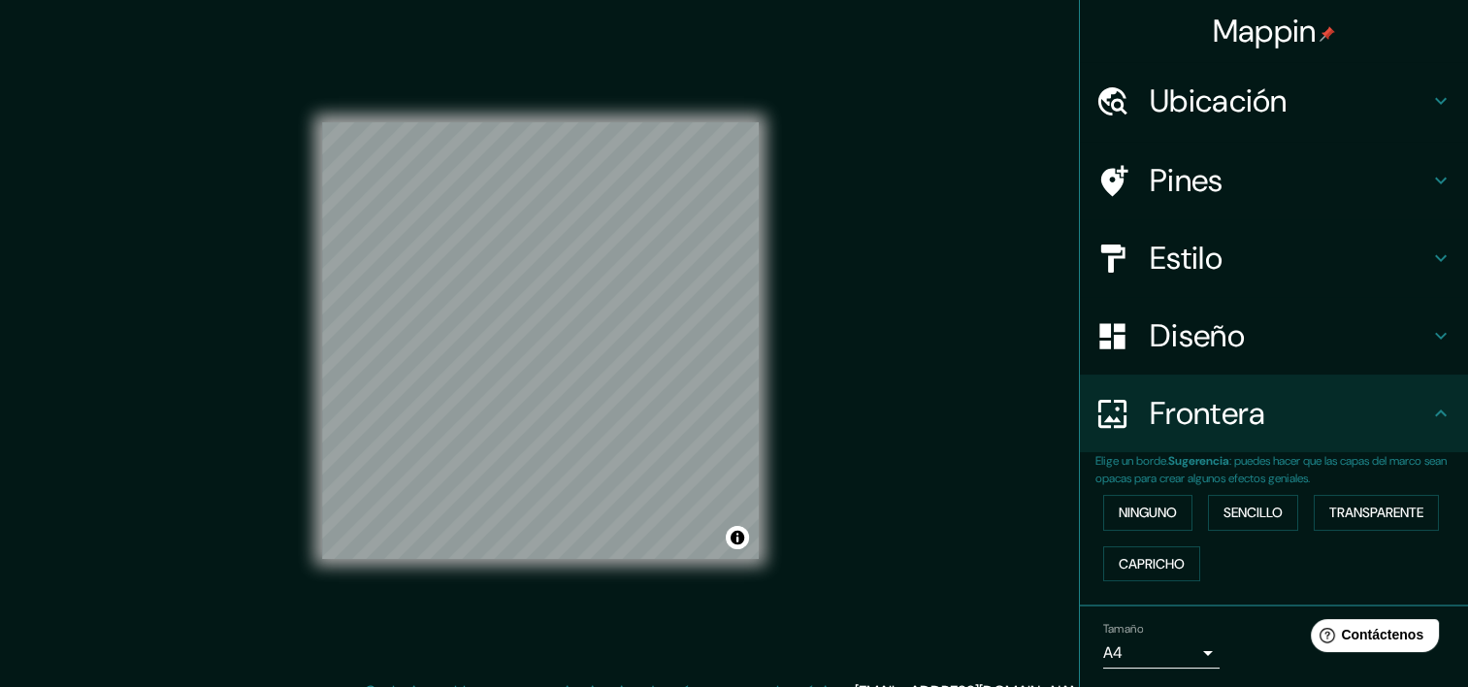
click at [1361, 109] on h4 "Ubicación" at bounding box center [1290, 101] width 280 height 39
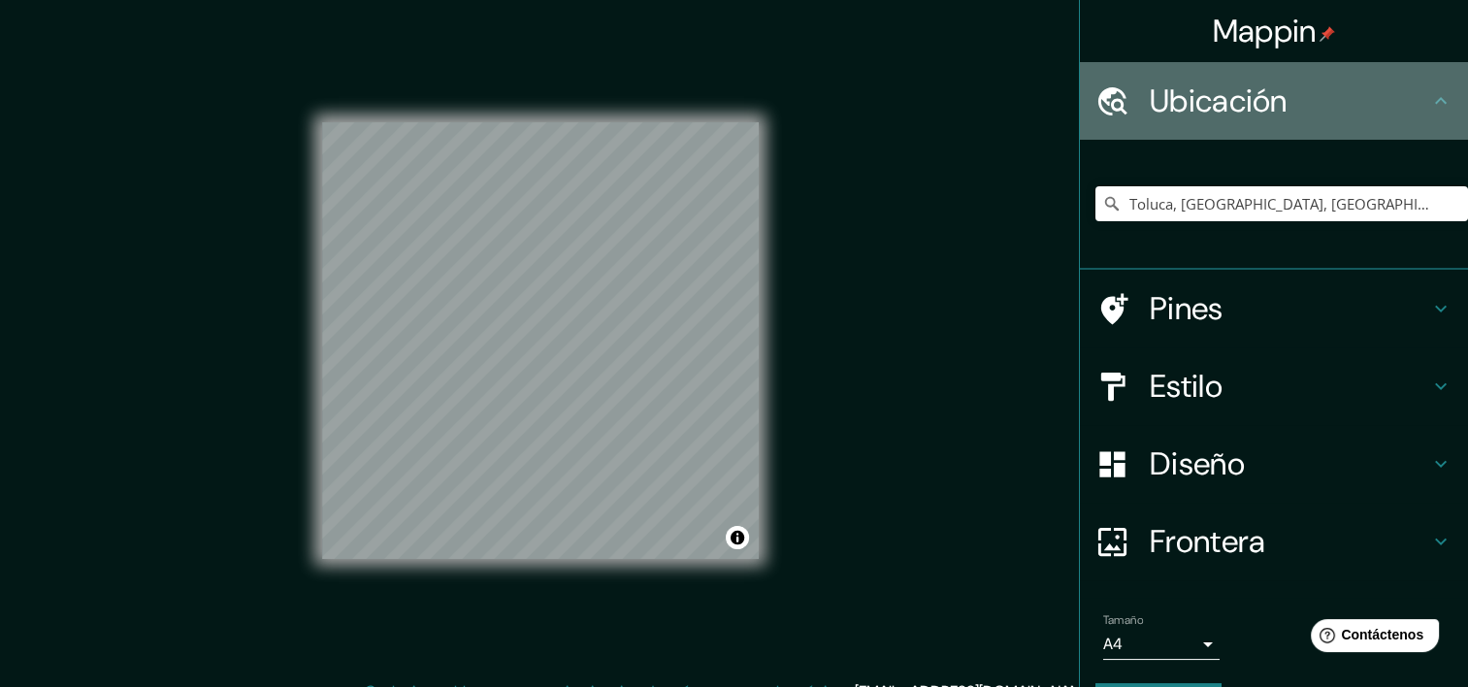
click at [1361, 109] on h4 "Ubicación" at bounding box center [1290, 101] width 280 height 39
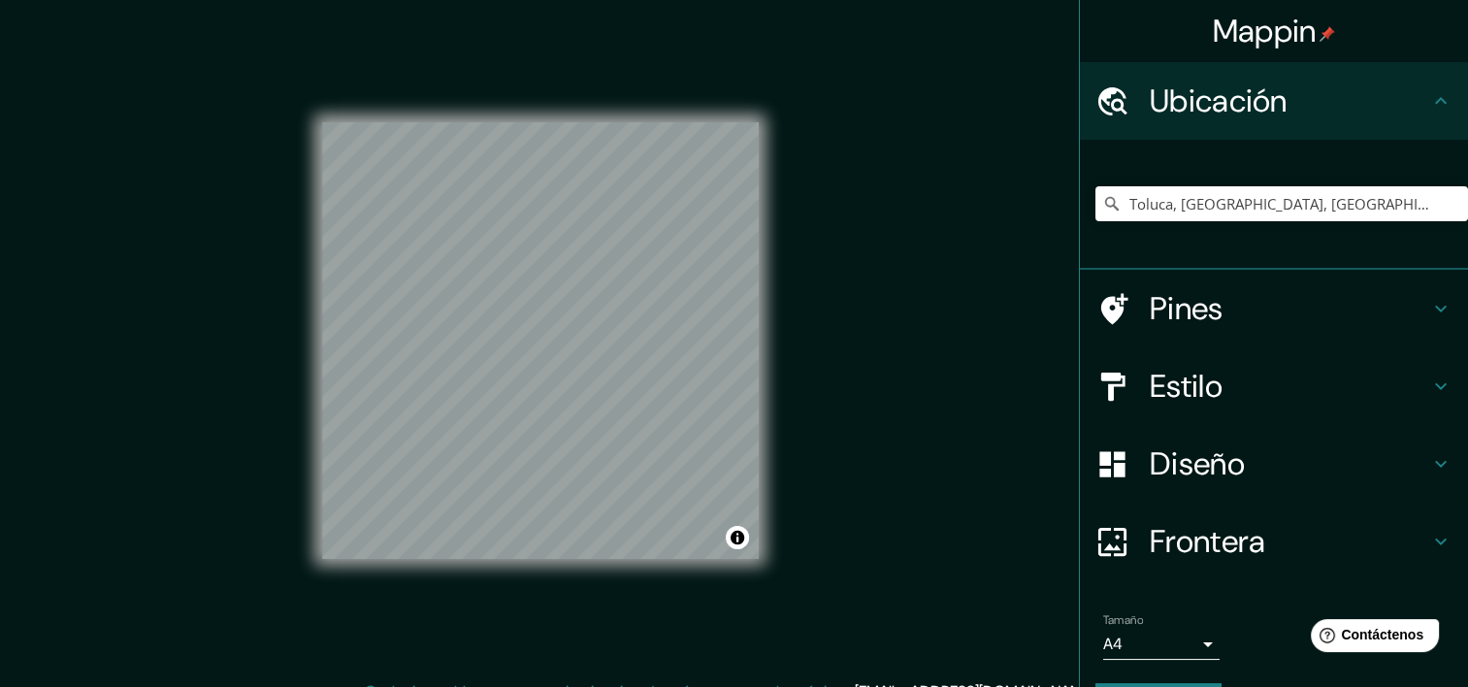
click at [1430, 103] on icon at bounding box center [1441, 100] width 23 height 23
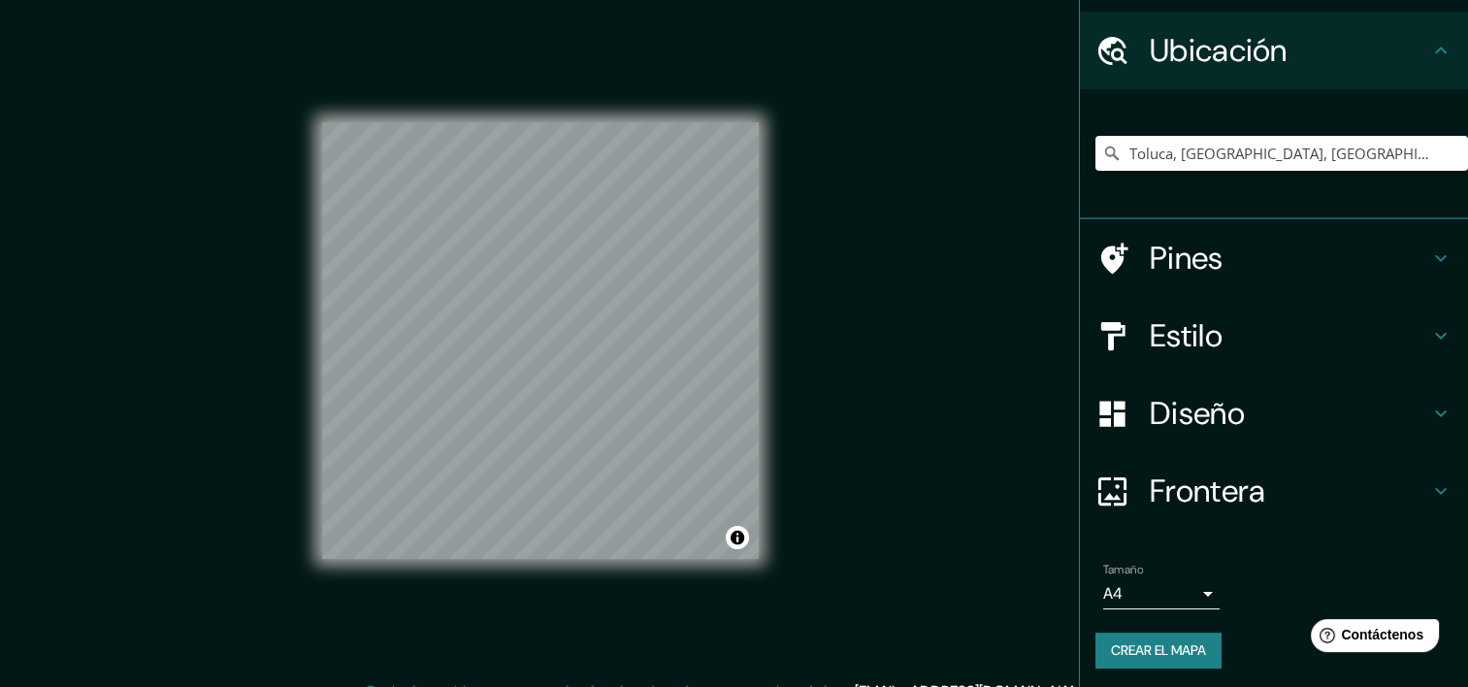
scroll to position [54, 0]
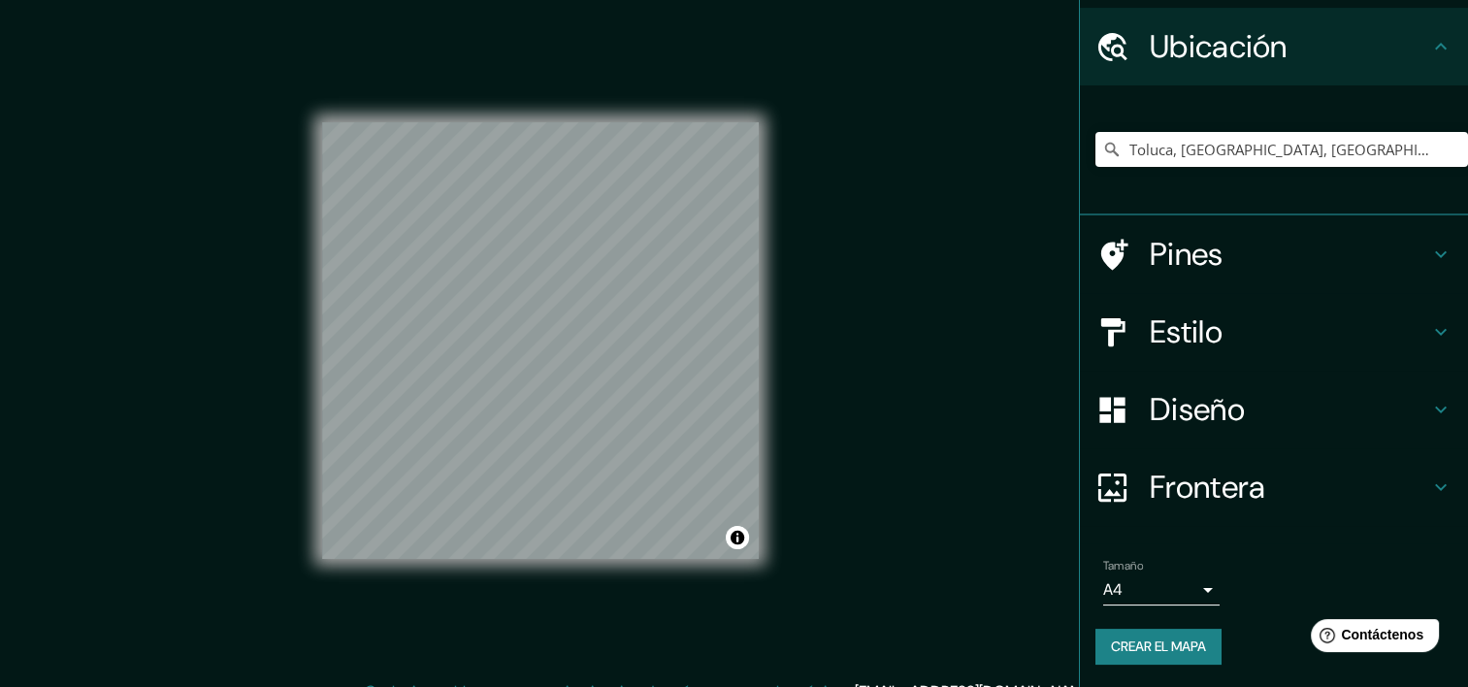
click at [835, 326] on div "Mappin Ubicación Toluca, [GEOGRAPHIC_DATA], [GEOGRAPHIC_DATA] Pines Estilo Dise…" at bounding box center [734, 355] width 1468 height 711
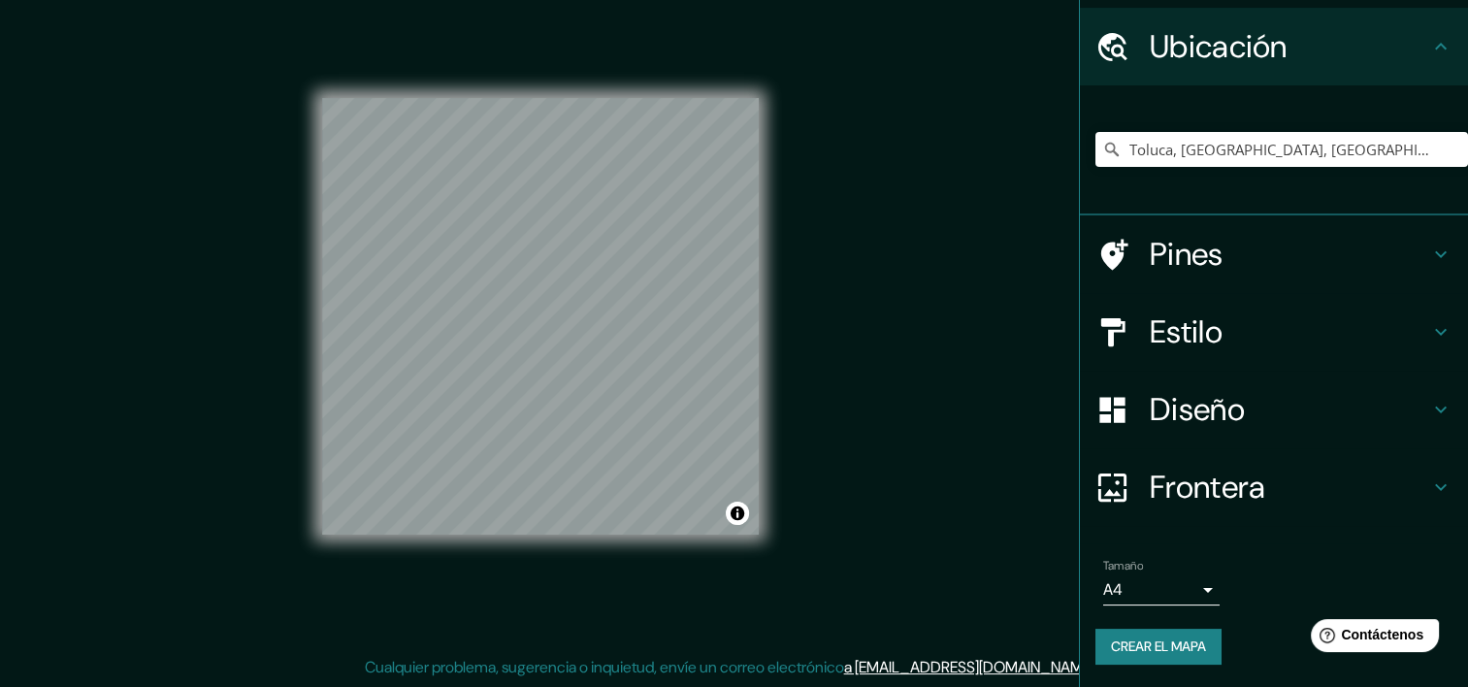
drag, startPoint x: 1378, startPoint y: 1, endPoint x: 941, endPoint y: 230, distance: 493.2
click at [941, 230] on div "Mappin Ubicación Toluca, [GEOGRAPHIC_DATA], [GEOGRAPHIC_DATA] Pines Estilo Dise…" at bounding box center [734, 331] width 1468 height 711
